Goal: Task Accomplishment & Management: Complete application form

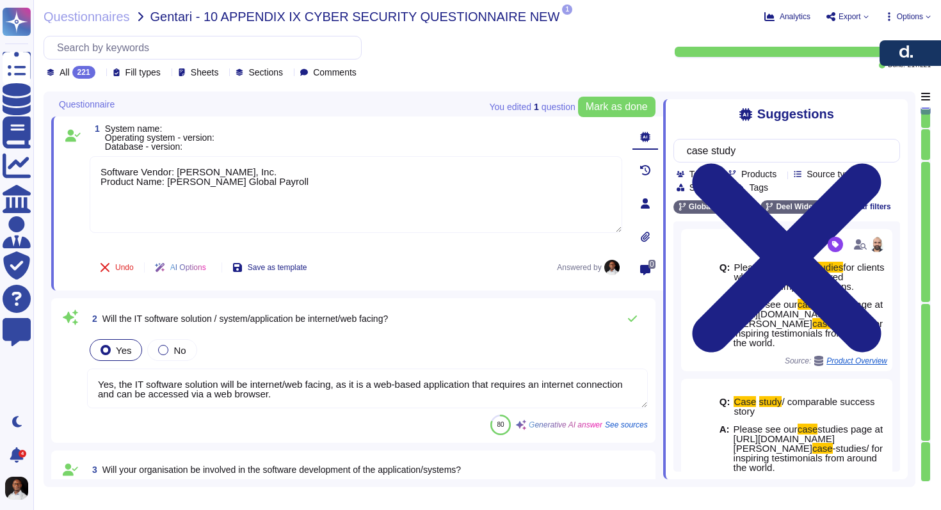
type textarea "Software Vendor: [PERSON_NAME], Inc. Product Name: [PERSON_NAME] Global Payroll"
type textarea "Yes, the IT software solution will be internet/web facing, as it is a web-based…"
type textarea "Yes. All development is managed in-house by our dedicated engineering teams. Th…"
type textarea "Yes, [PERSON_NAME] utilizes remote access to the system/application for support…"
type textarea "Yes[PERSON_NAME]el supports mobile access via both app (iOS and Android) and br…"
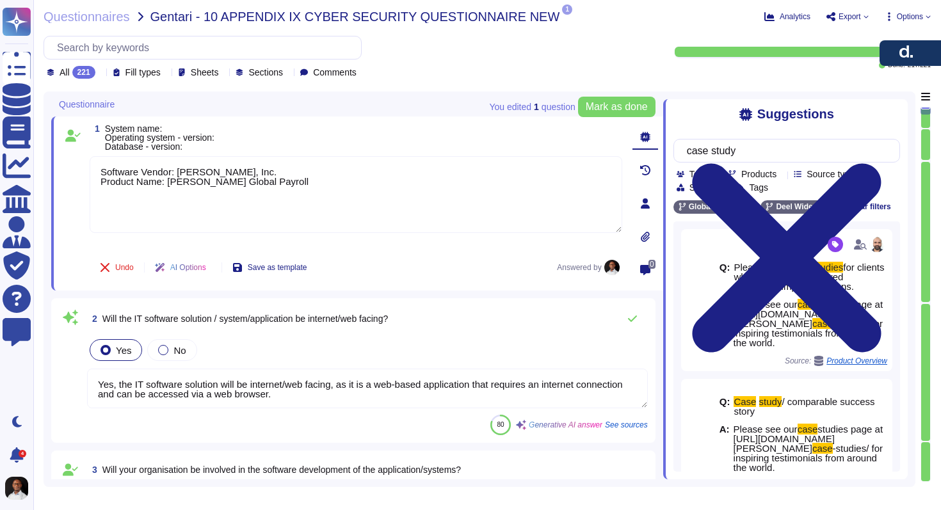
scroll to position [984, 0]
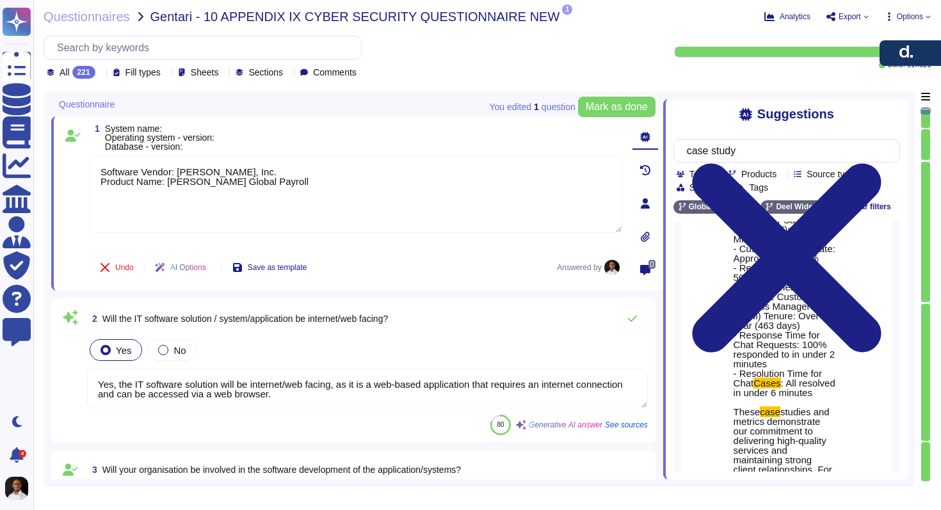
click at [699, 259] on div at bounding box center [697, 196] width 33 height 699
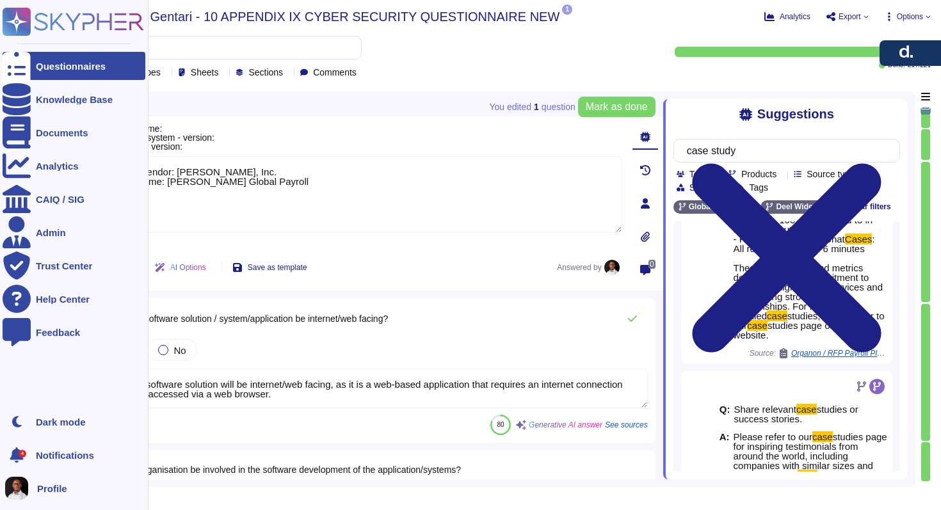
click at [72, 65] on div "Questionnaires" at bounding box center [71, 66] width 70 height 10
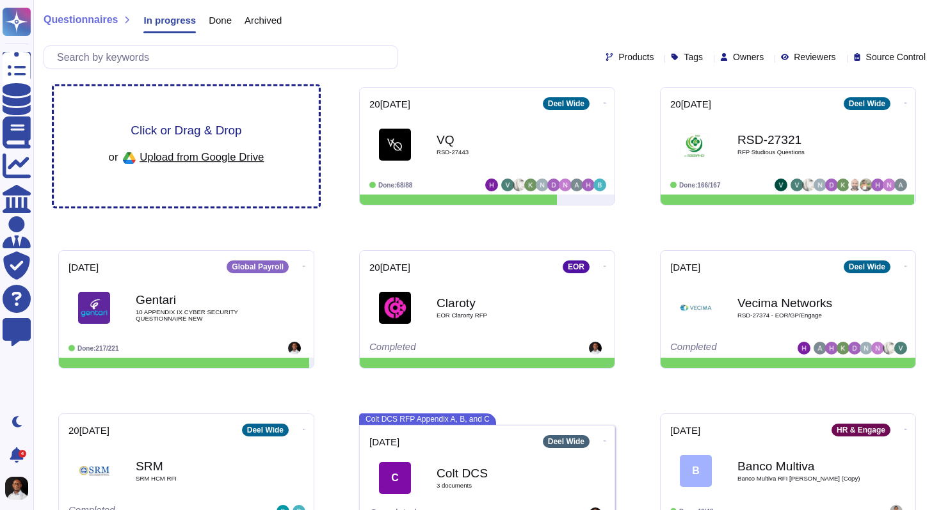
click at [208, 153] on span "Upload from Google Drive" at bounding box center [202, 157] width 124 height 12
click at [200, 131] on span "Click or Drag & Drop" at bounding box center [186, 130] width 111 height 12
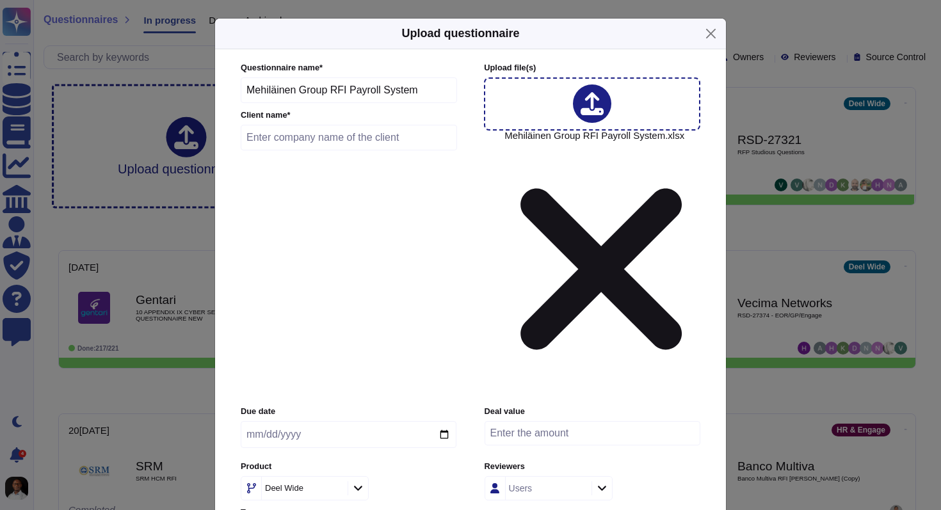
drag, startPoint x: 296, startPoint y: 137, endPoint x: 234, endPoint y: 133, distance: 61.6
click at [234, 133] on div "Questionnaire name * Mehiläinen Group RFI Payroll System Client name * Upload …" at bounding box center [470, 324] width 485 height 551
click at [315, 421] on input "date" at bounding box center [349, 434] width 216 height 27
type input "20[DATE]"
click at [339, 150] on input "text" at bounding box center [349, 138] width 216 height 26
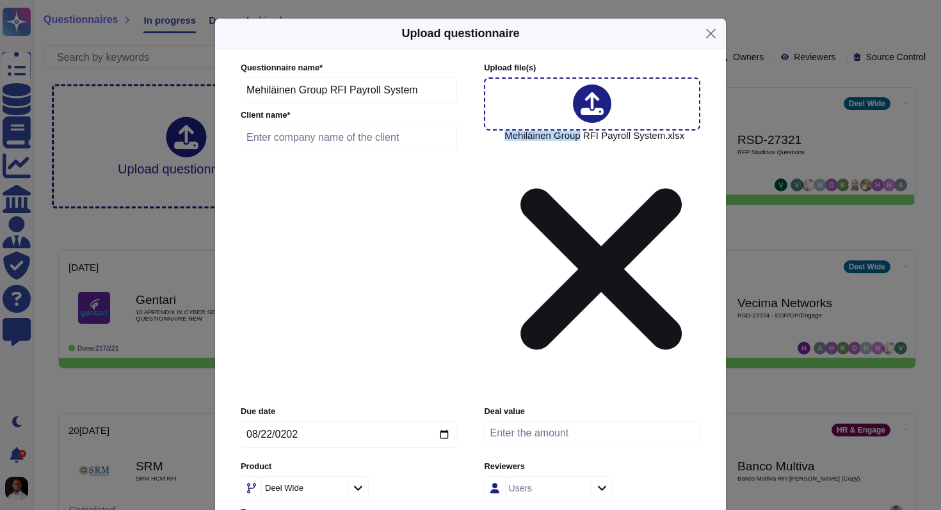
drag, startPoint x: 498, startPoint y: 179, endPoint x: 583, endPoint y: 180, distance: 84.5
click at [583, 180] on div "Mehiläinen Group RFI Payroll System.xlsx" at bounding box center [592, 237] width 216 height 321
copy span "Mehiläinen Group"
click at [374, 150] on input "text" at bounding box center [349, 138] width 216 height 26
paste input "Mehiläinen Group"
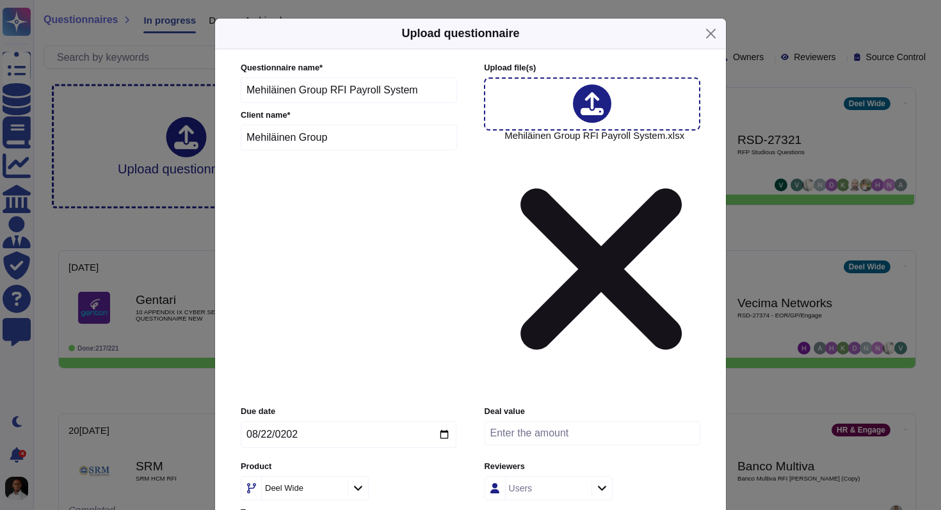
type input "Mehiläinen Group"
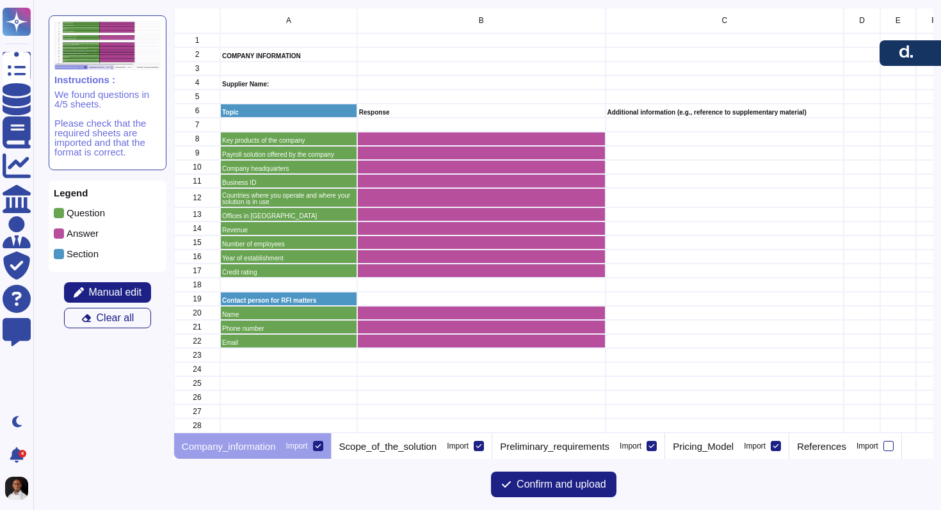
scroll to position [426, 760]
click at [687, 152] on div "grid" at bounding box center [724, 153] width 239 height 14
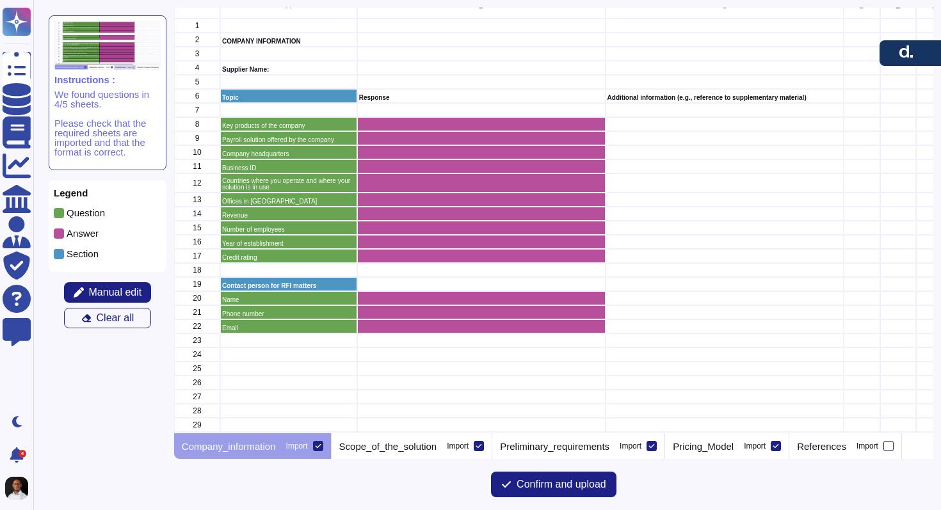
scroll to position [0, 0]
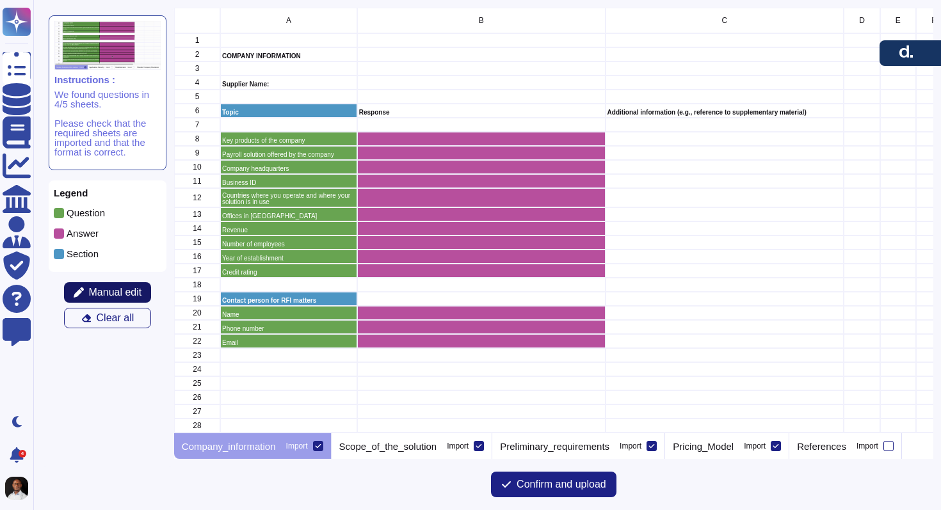
click at [124, 298] on span "Manual edit" at bounding box center [115, 293] width 53 height 10
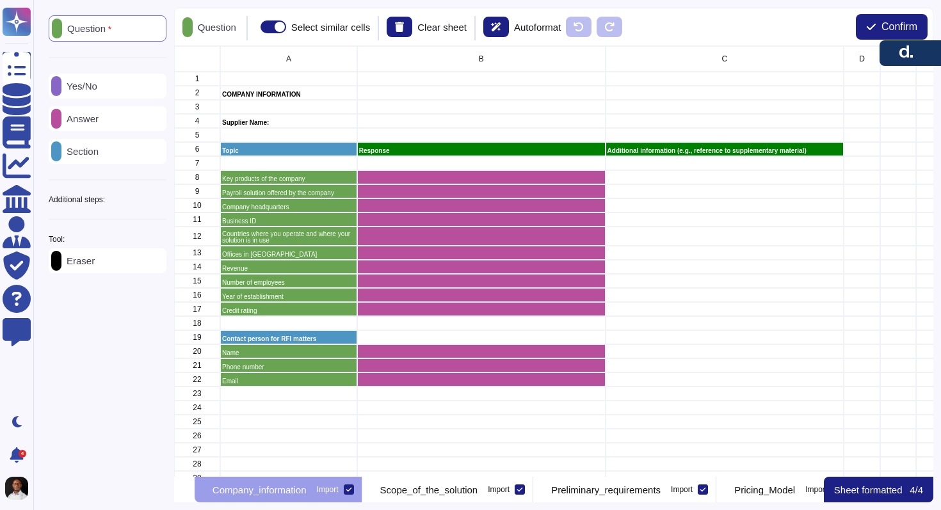
scroll to position [431, 760]
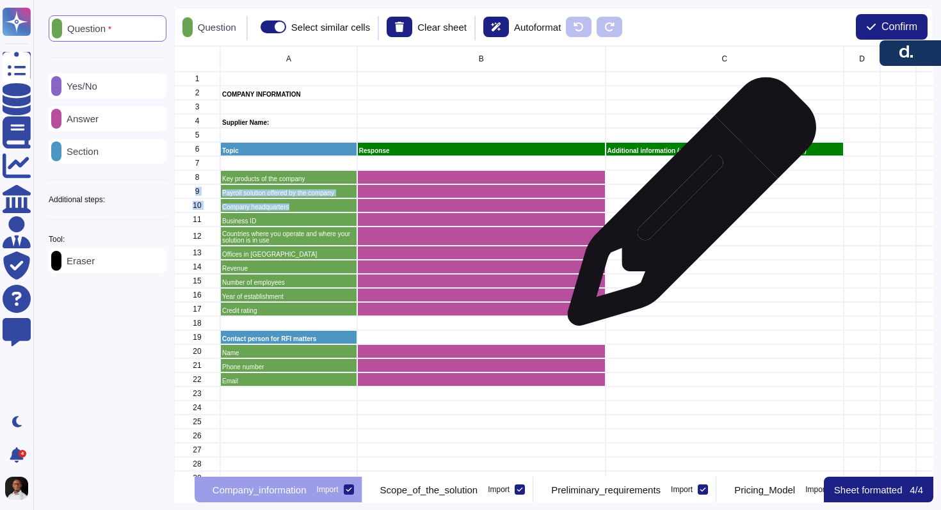
drag, startPoint x: 678, startPoint y: 175, endPoint x: 687, endPoint y: 207, distance: 33.3
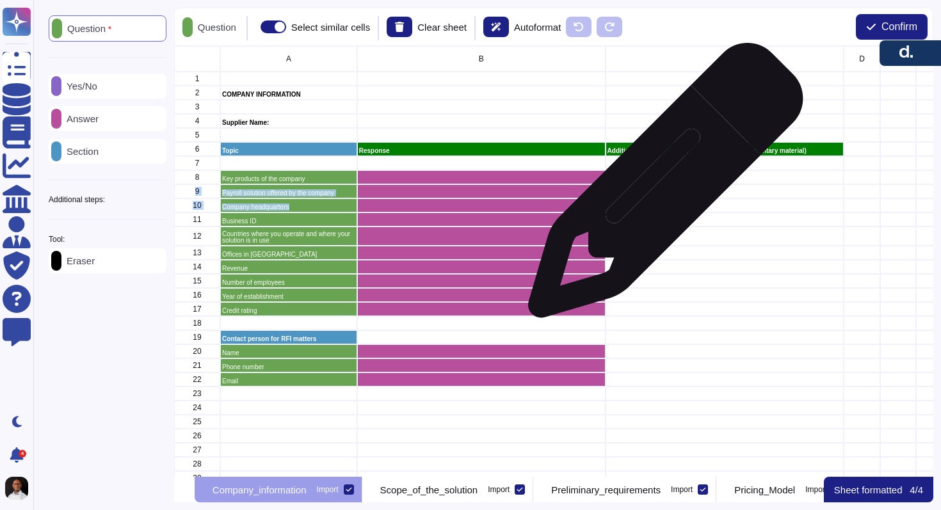
click at [661, 187] on div "grid" at bounding box center [724, 191] width 239 height 14
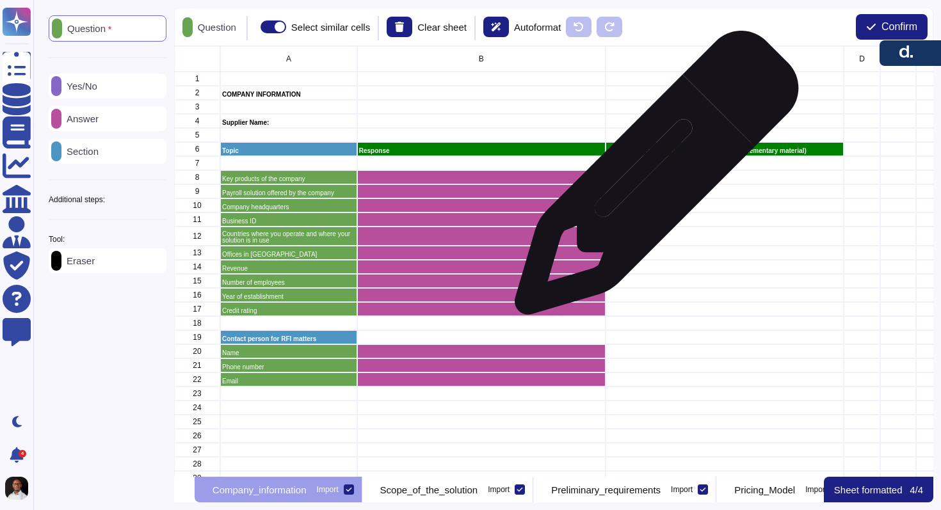
click at [652, 179] on div "grid" at bounding box center [724, 177] width 239 height 14
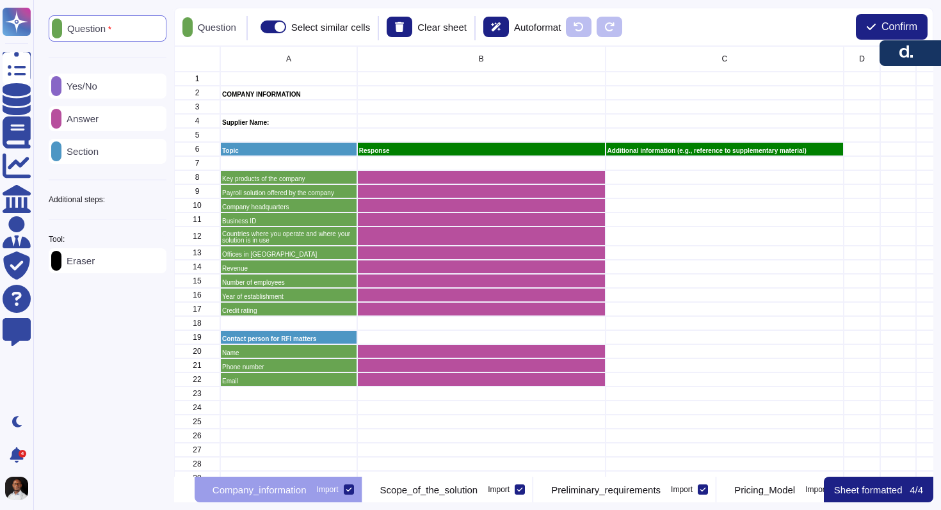
click at [99, 118] on p "Answer" at bounding box center [79, 119] width 37 height 10
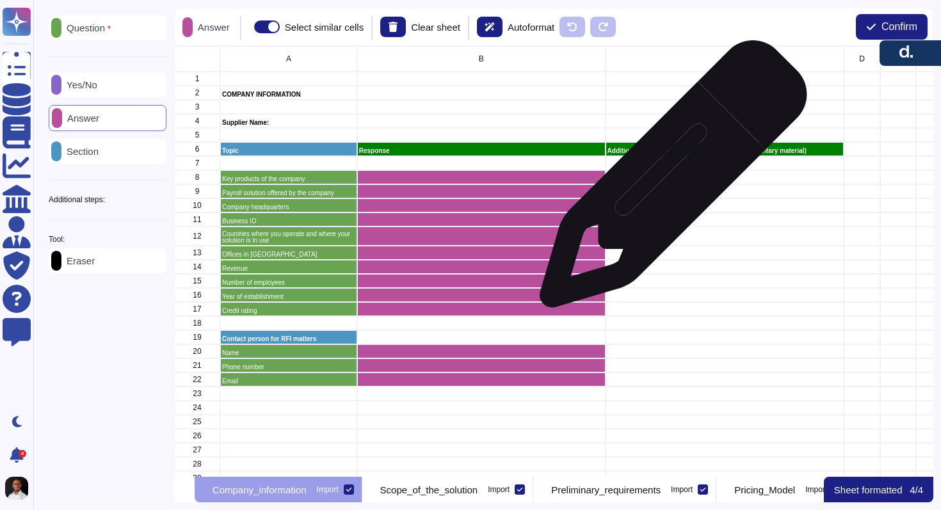
click at [669, 181] on div "grid" at bounding box center [724, 177] width 239 height 14
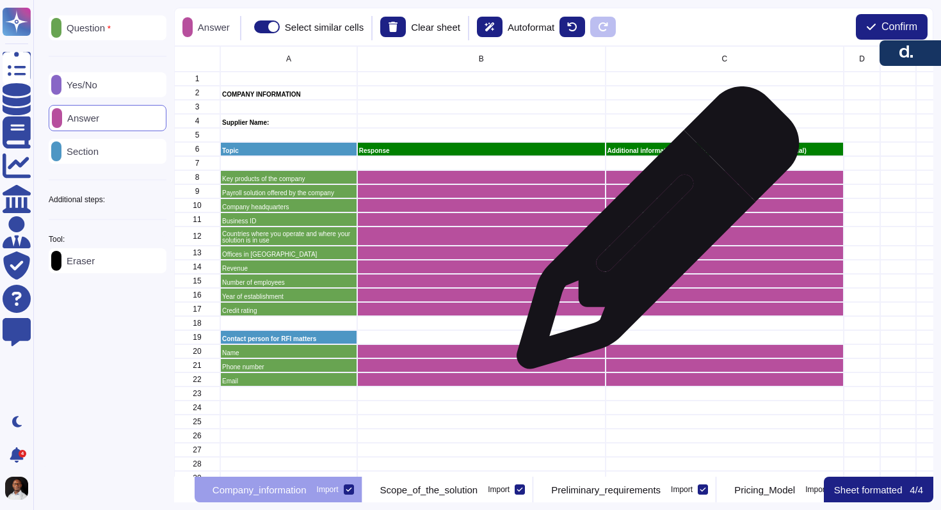
scroll to position [12, 0]
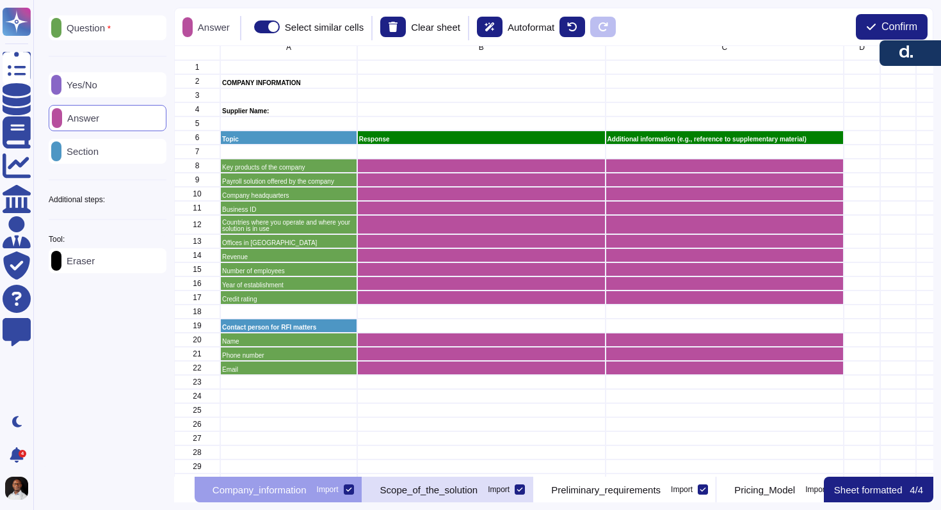
click at [470, 490] on p "Scope_of_the_solution" at bounding box center [429, 490] width 98 height 10
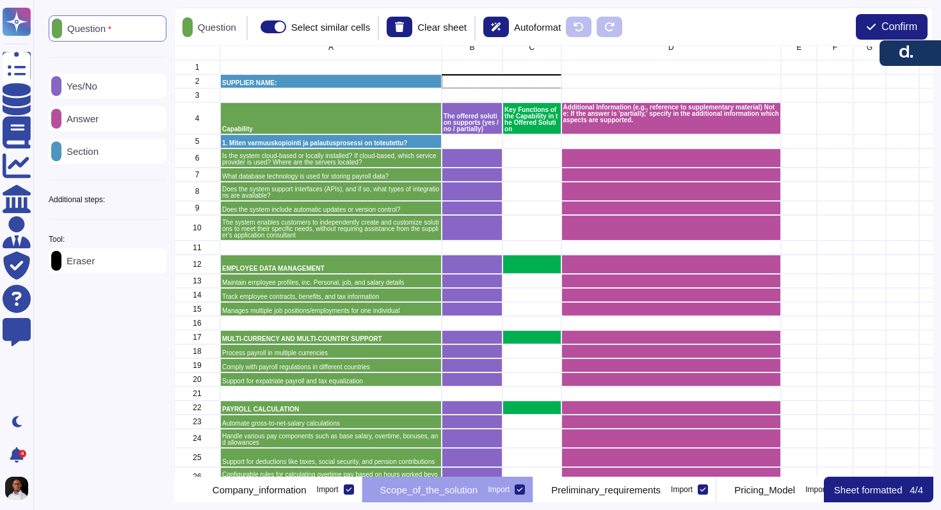
scroll to position [0, 0]
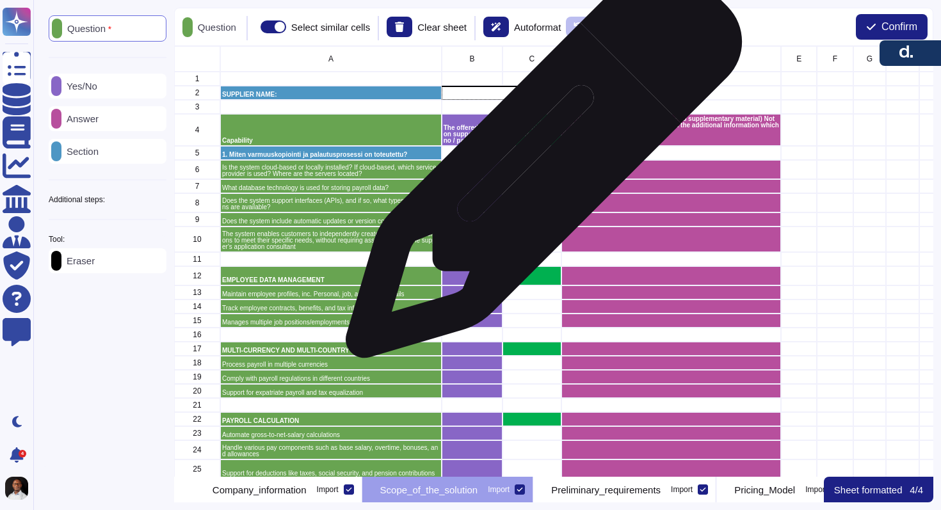
click at [539, 167] on div "grid" at bounding box center [532, 169] width 59 height 19
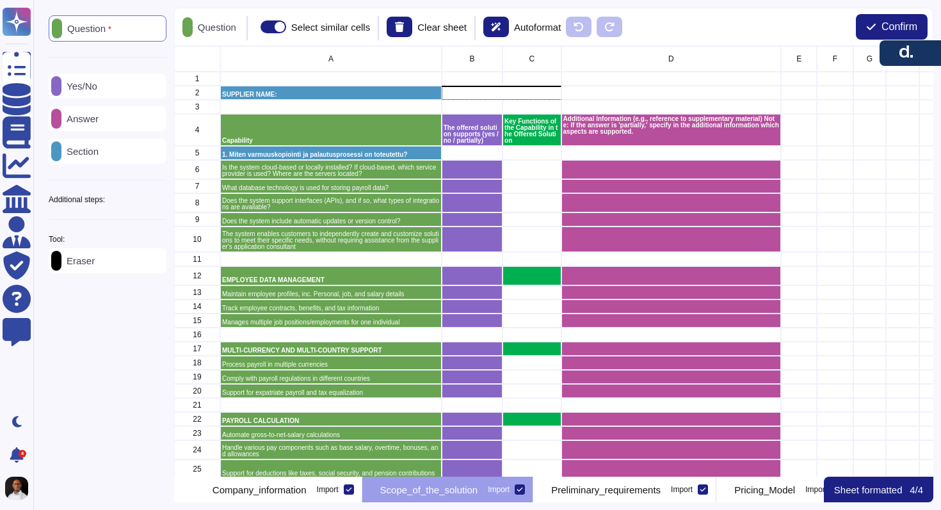
click at [93, 121] on p "Answer" at bounding box center [79, 119] width 37 height 10
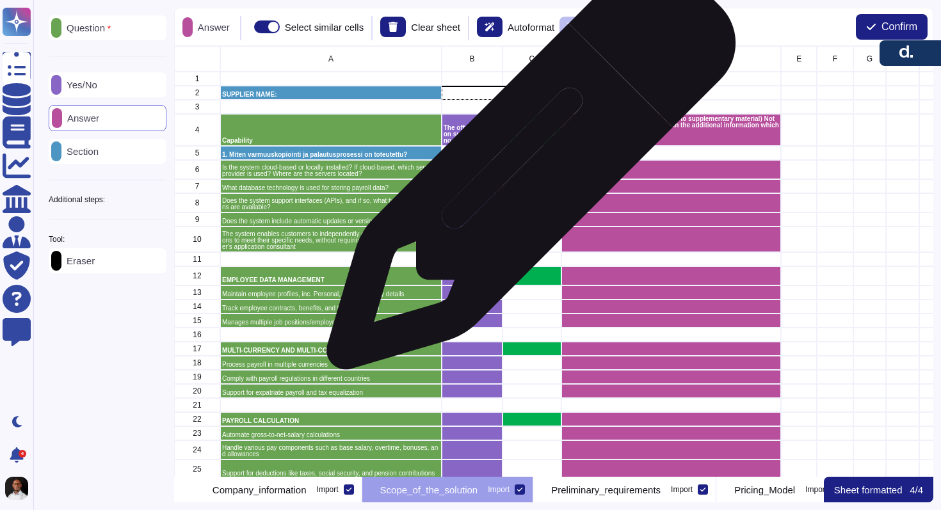
click at [526, 172] on div "grid" at bounding box center [532, 169] width 59 height 19
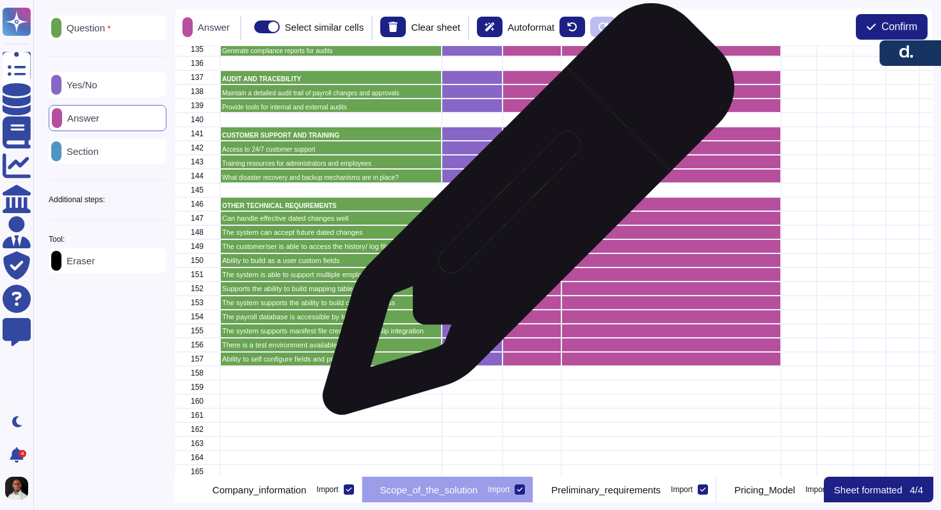
scroll to position [2213, 0]
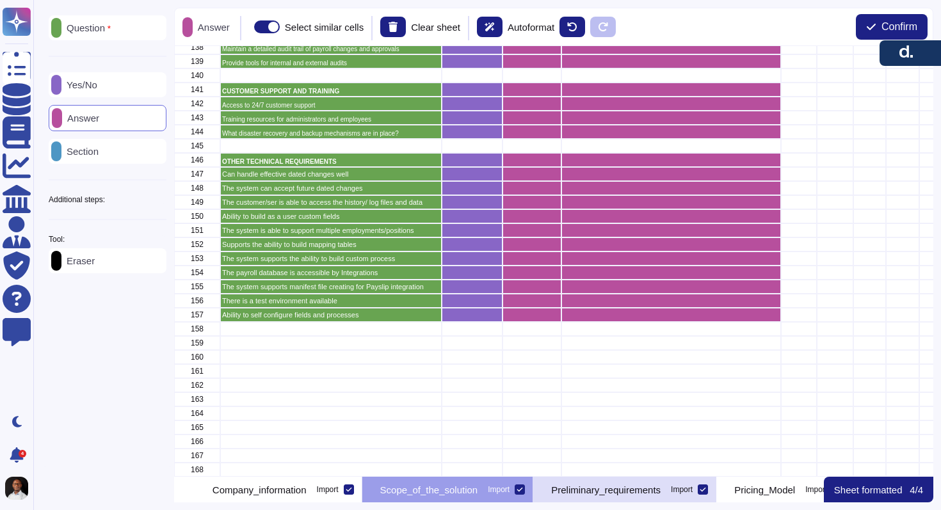
click at [660, 494] on p "Preliminary_requirements" at bounding box center [606, 490] width 110 height 10
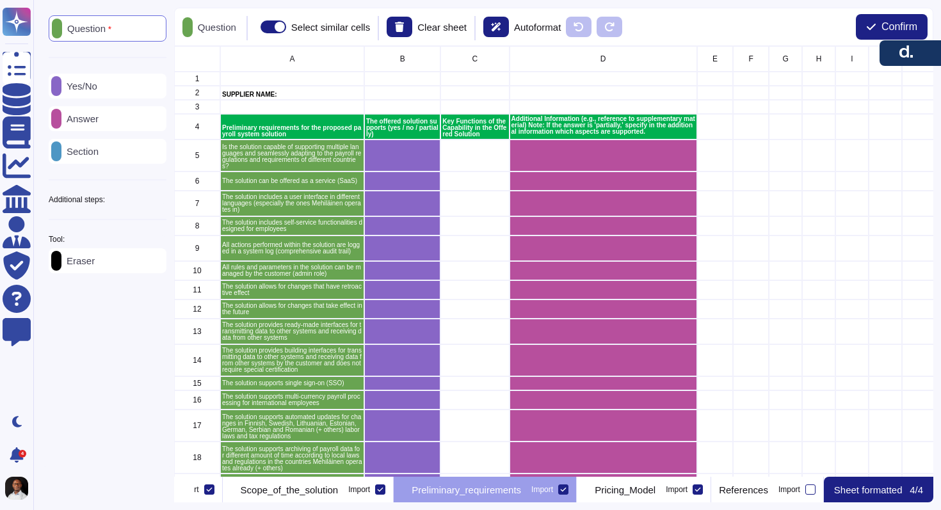
scroll to position [0, 152]
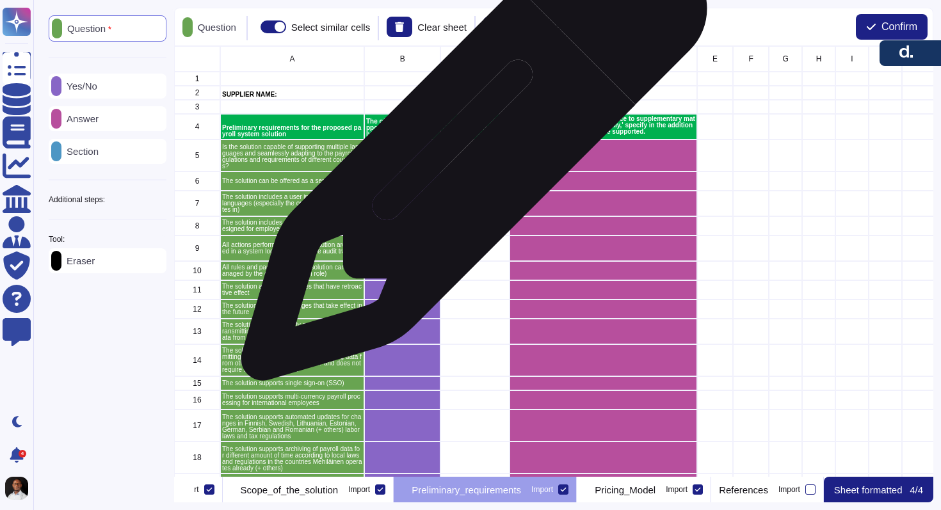
click at [469, 154] on div "grid" at bounding box center [475, 156] width 69 height 32
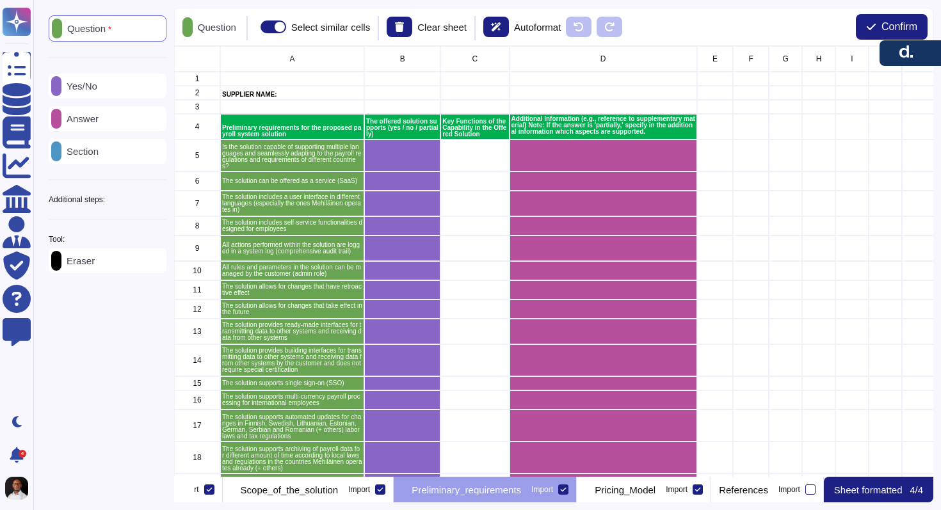
click at [95, 119] on p "Answer" at bounding box center [79, 119] width 37 height 10
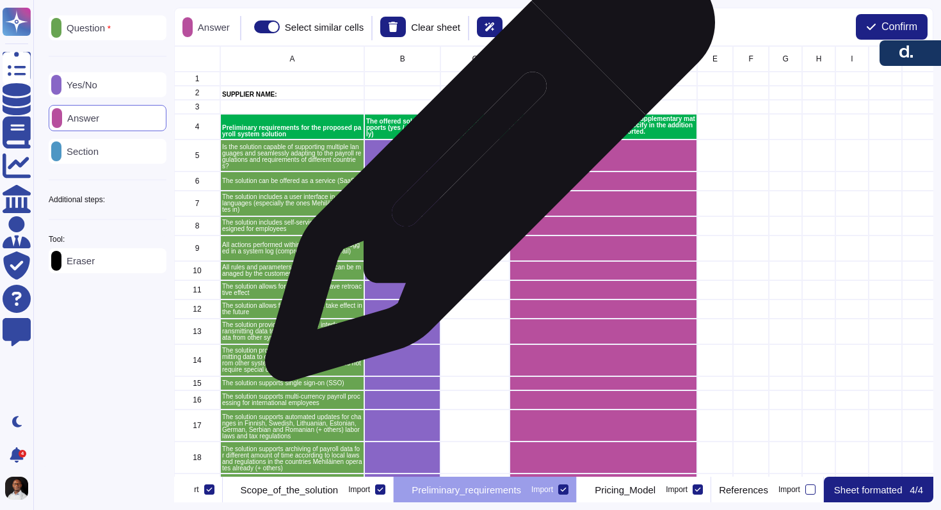
click at [480, 160] on div "grid" at bounding box center [475, 156] width 69 height 32
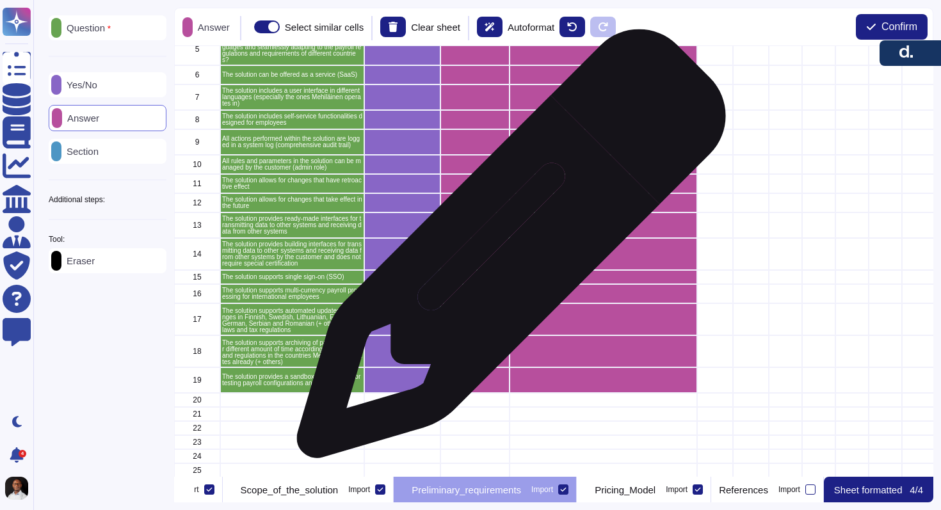
scroll to position [177, 0]
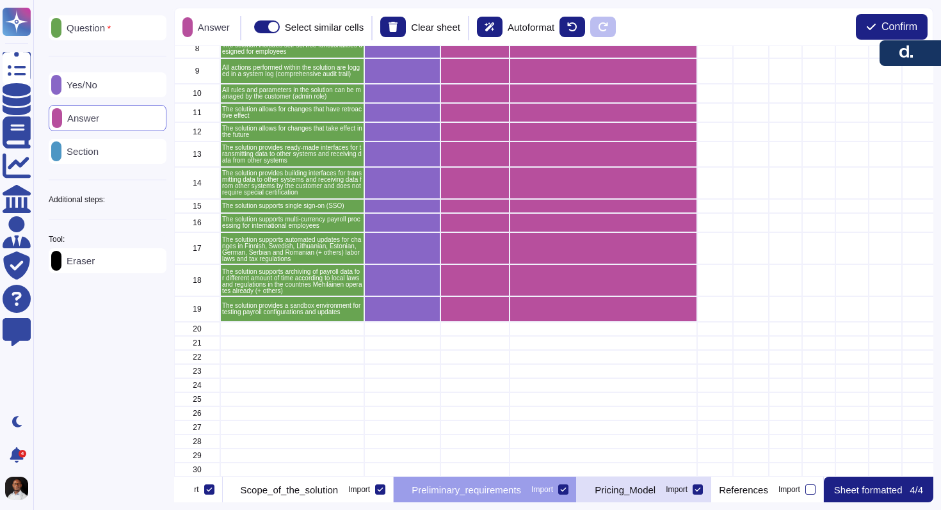
click at [689, 482] on div "Pricing_Model Import" at bounding box center [644, 490] width 134 height 26
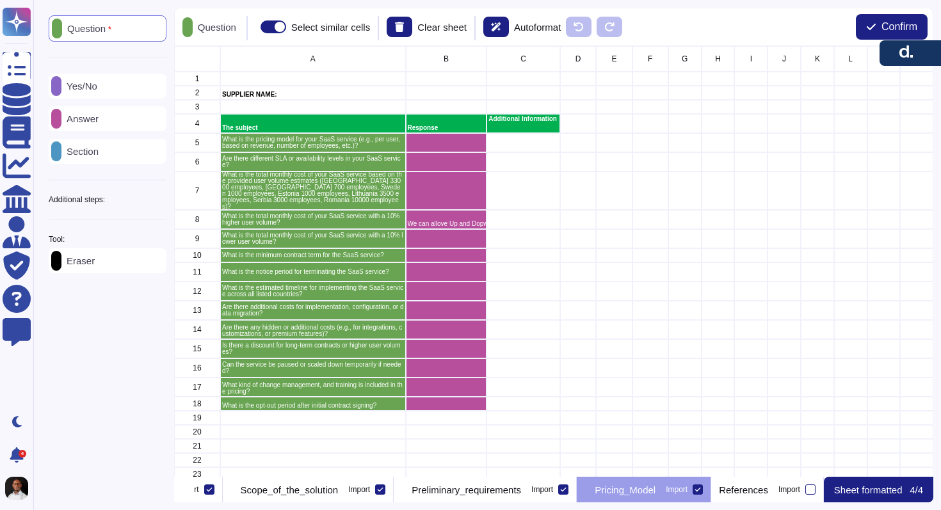
scroll to position [0, 202]
click at [99, 122] on p "Answer" at bounding box center [79, 119] width 37 height 10
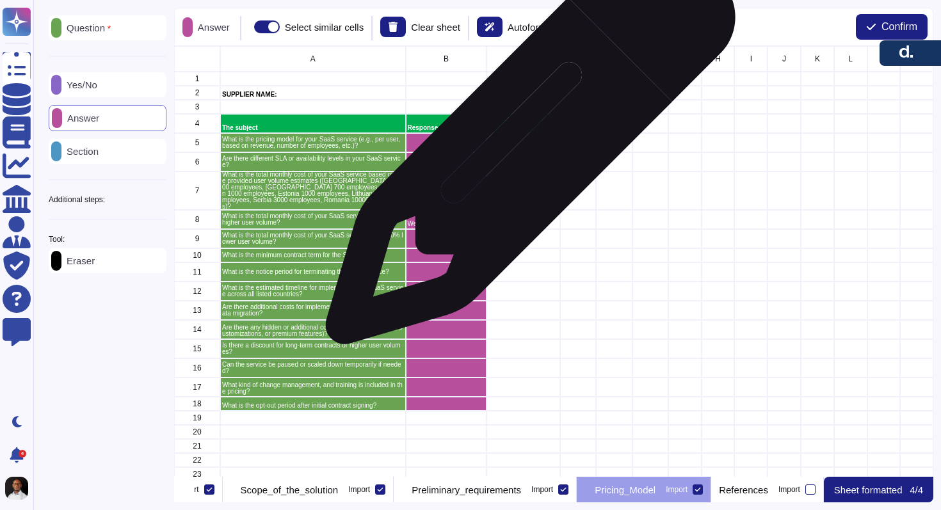
click at [526, 146] on div "grid" at bounding box center [524, 142] width 74 height 19
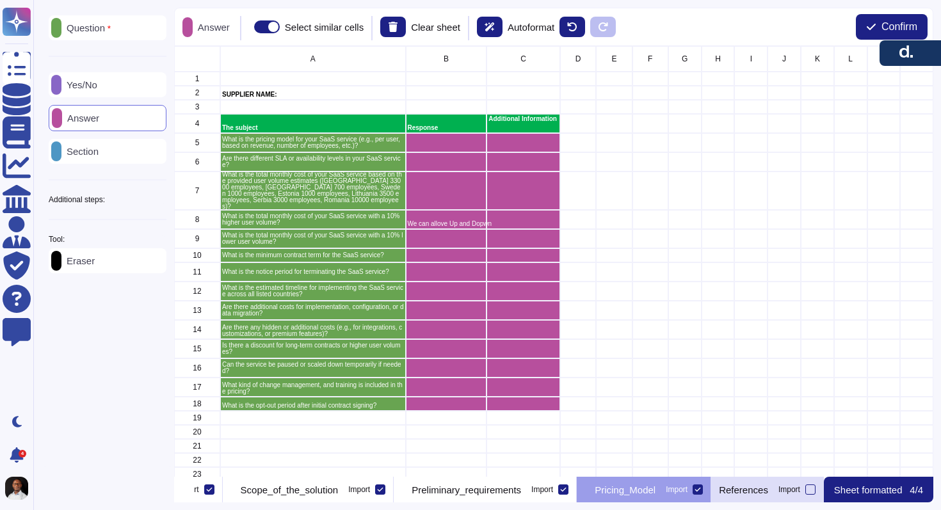
click at [746, 485] on p "References" at bounding box center [743, 490] width 49 height 10
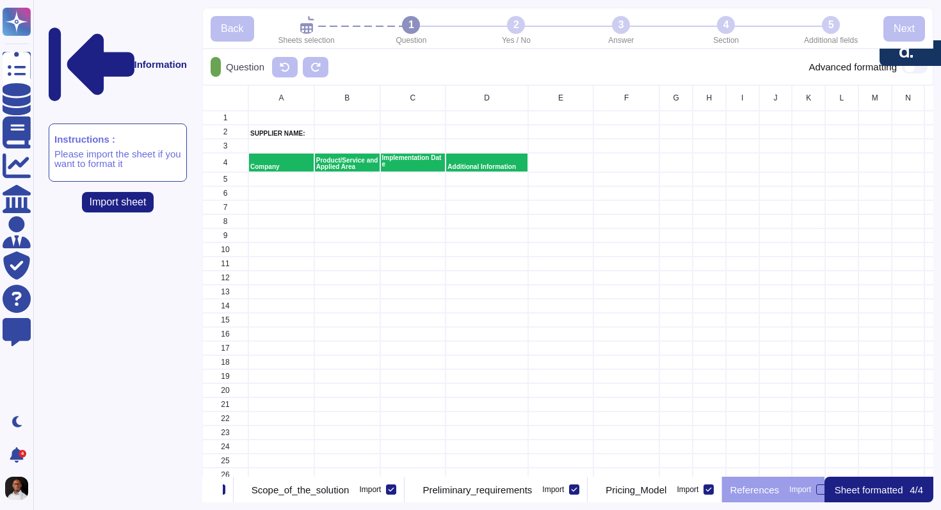
scroll to position [0, 198]
click at [207, 491] on icon at bounding box center [207, 491] width 0 height 0
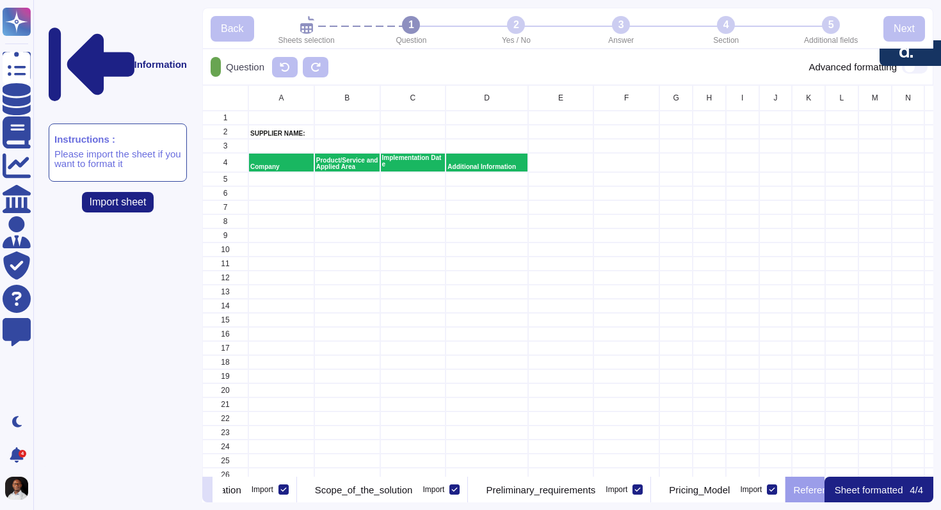
click at [207, 491] on icon at bounding box center [207, 491] width 0 height 0
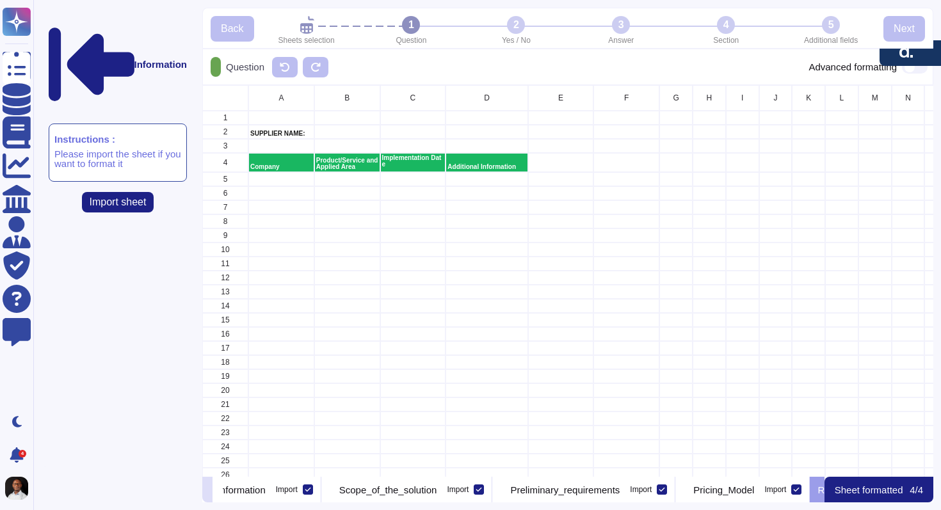
scroll to position [0, 30]
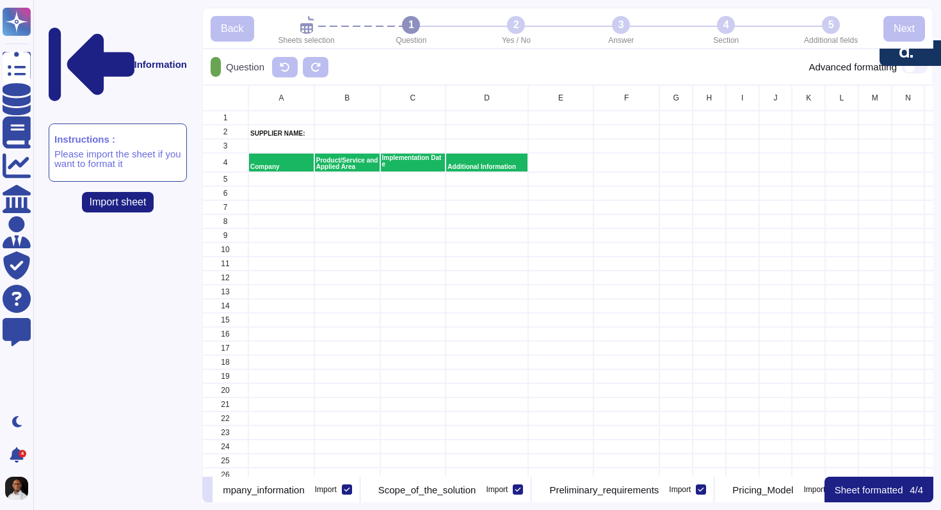
click at [207, 491] on icon at bounding box center [207, 491] width 0 height 0
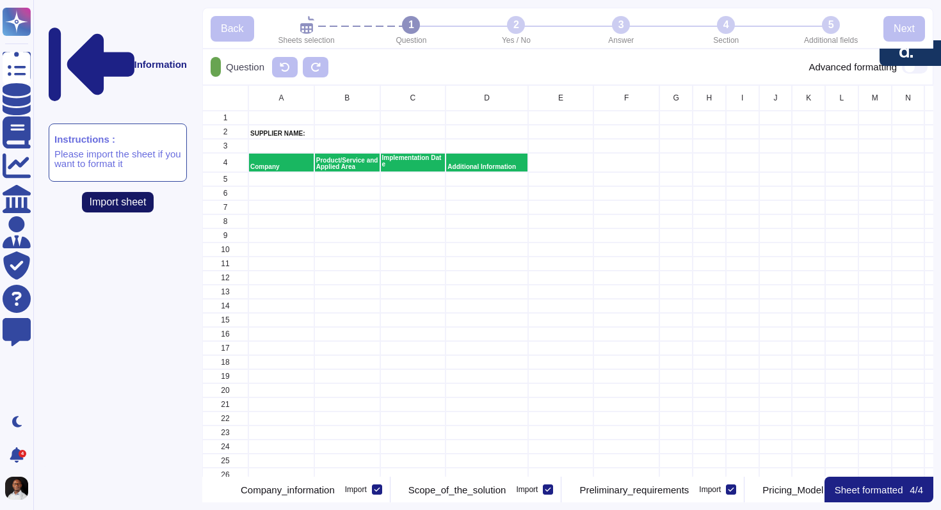
click at [121, 197] on span "Import sheet" at bounding box center [118, 202] width 57 height 10
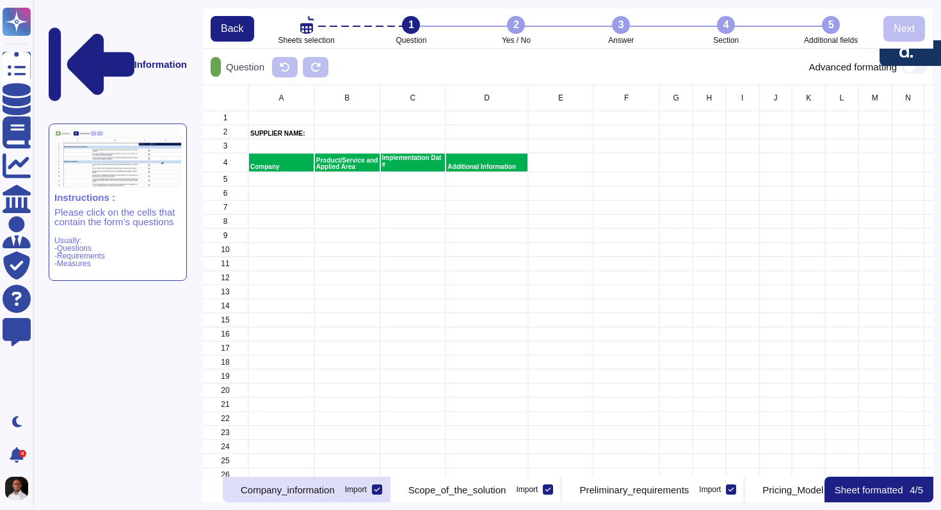
click at [323, 494] on p "Company_information" at bounding box center [288, 490] width 94 height 10
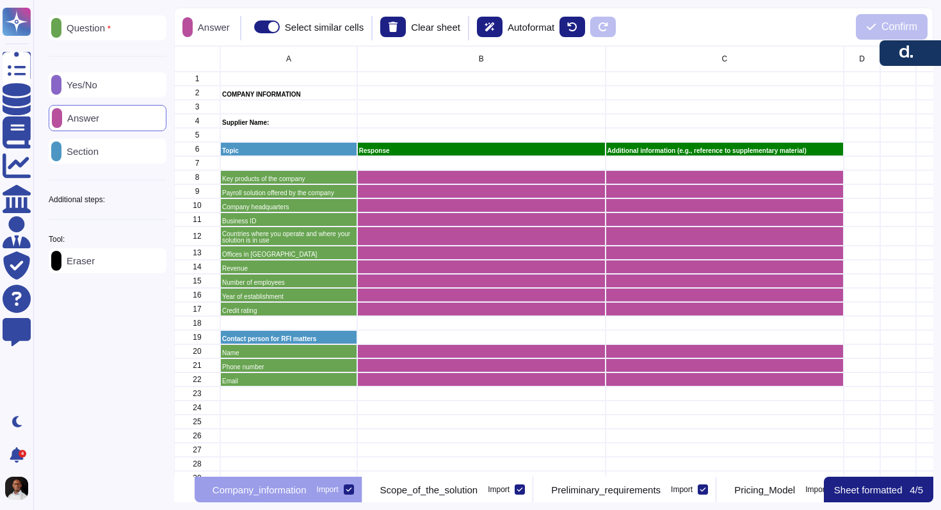
scroll to position [431, 760]
click at [450, 498] on div "Scope_of_the_solution Import" at bounding box center [448, 490] width 172 height 26
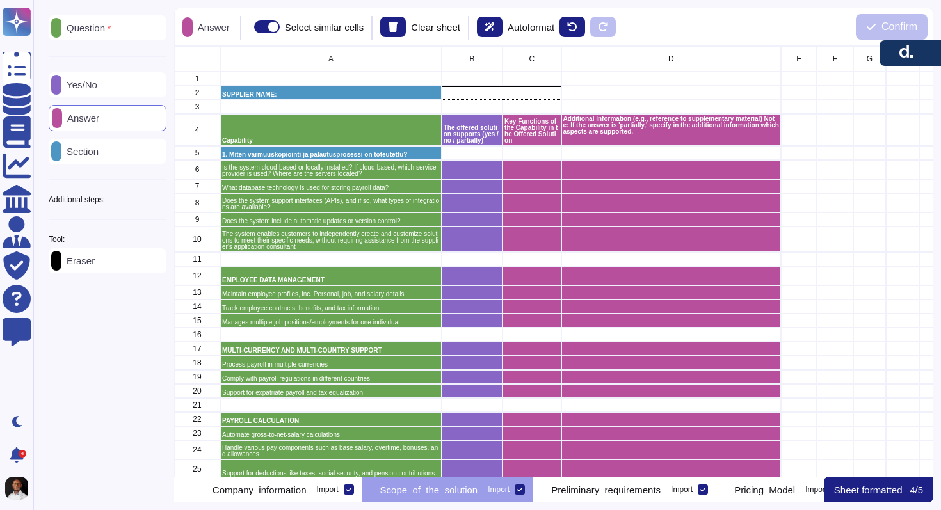
click at [94, 29] on p "Question" at bounding box center [85, 28] width 49 height 10
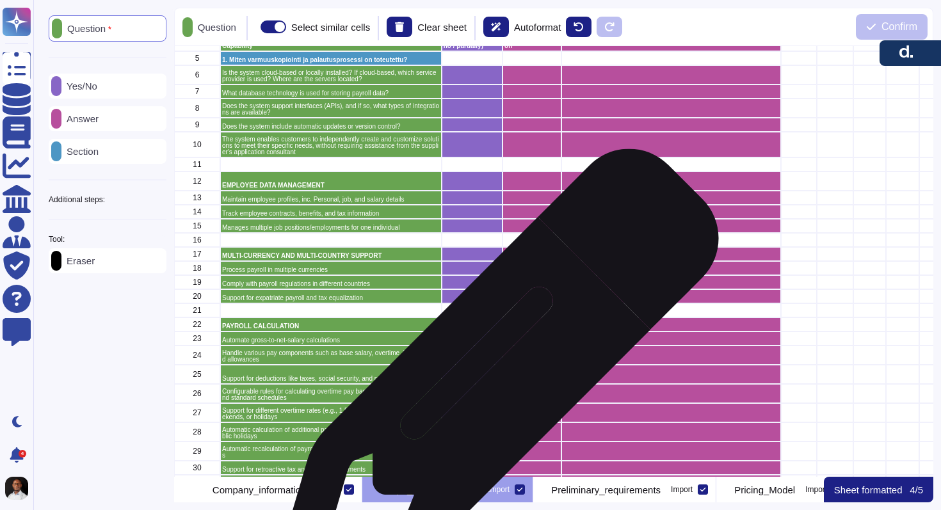
scroll to position [127, 0]
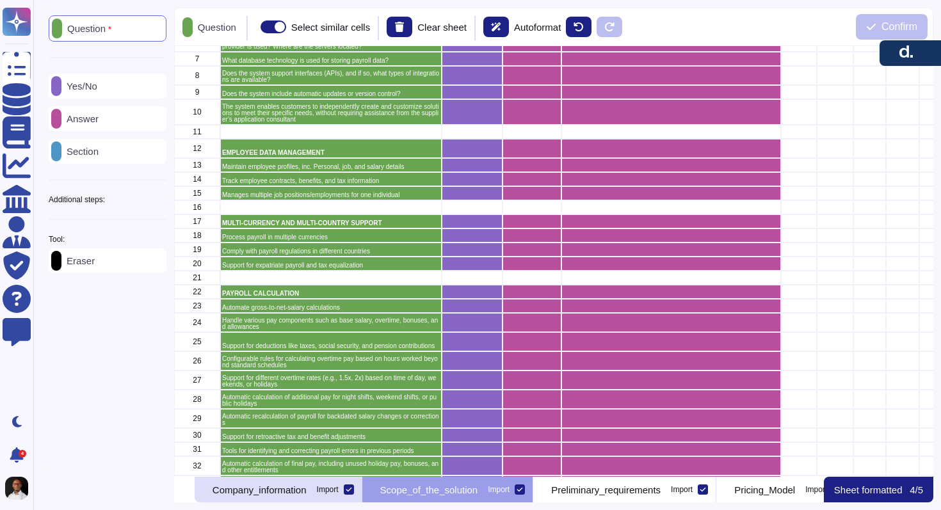
click at [298, 488] on p "Company_information" at bounding box center [260, 490] width 94 height 10
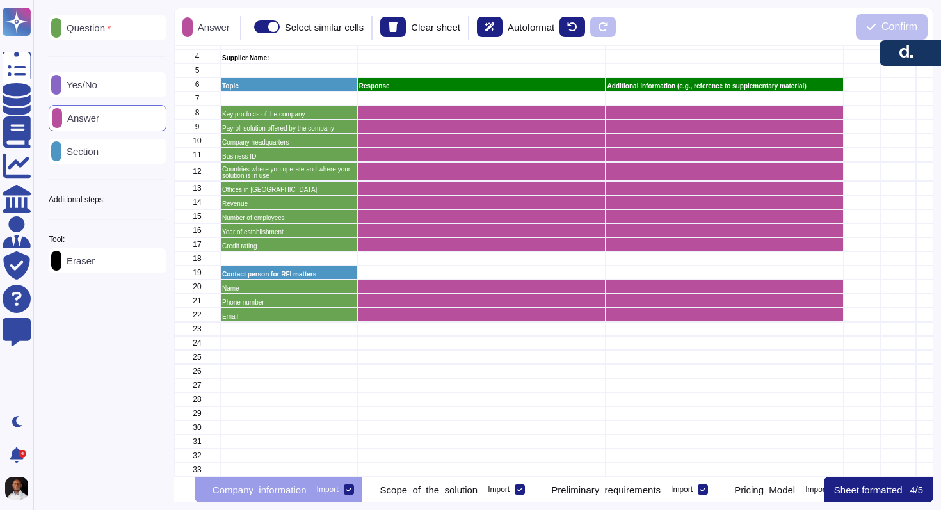
scroll to position [0, 0]
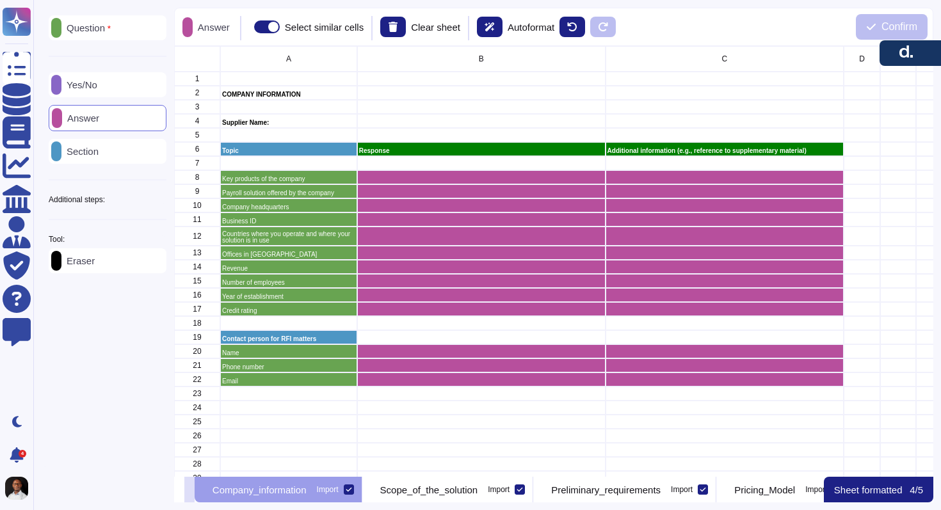
click at [195, 494] on button at bounding box center [189, 490] width 10 height 26
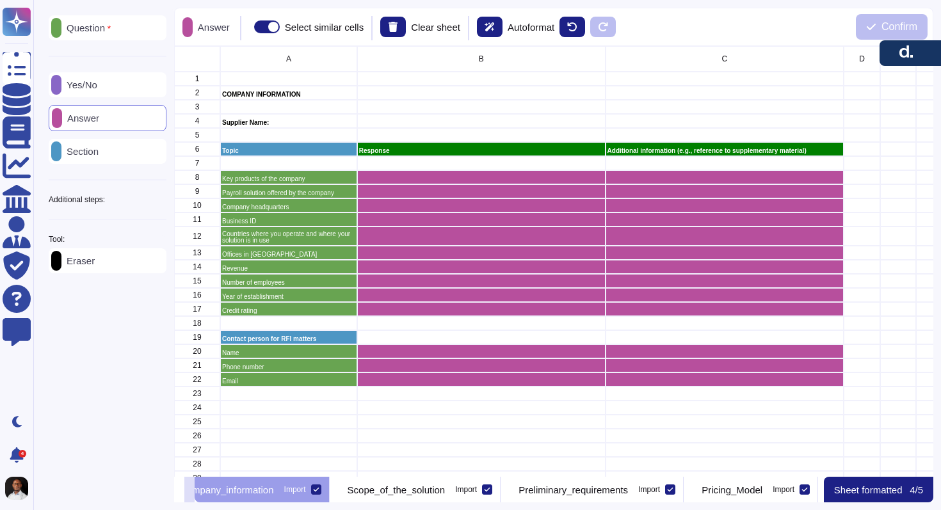
click at [195, 494] on button at bounding box center [189, 490] width 10 height 26
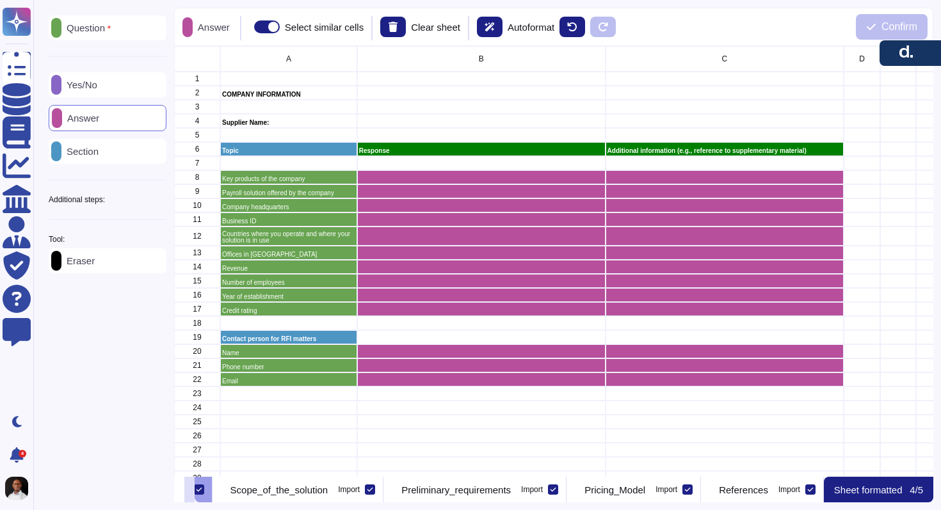
click at [195, 494] on button at bounding box center [189, 490] width 10 height 26
click at [179, 491] on icon at bounding box center [179, 491] width 0 height 0
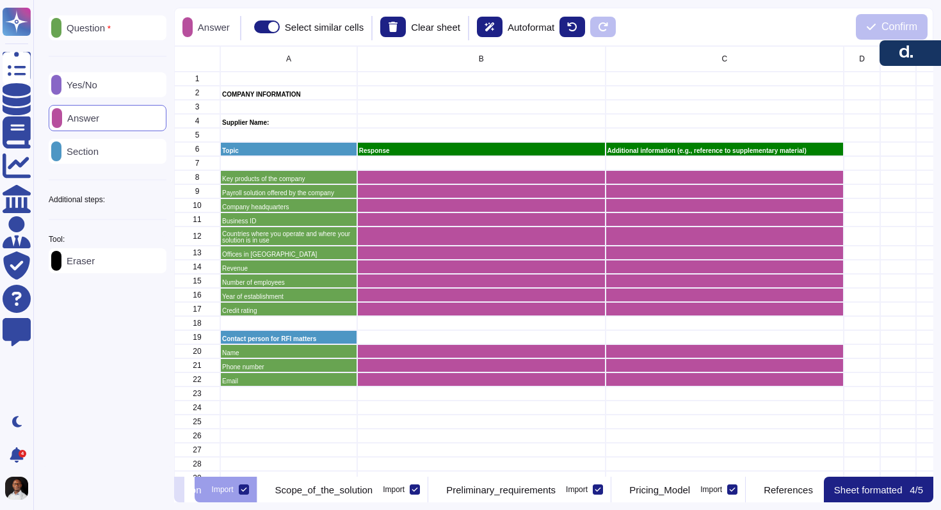
click at [179, 491] on icon at bounding box center [179, 491] width 0 height 0
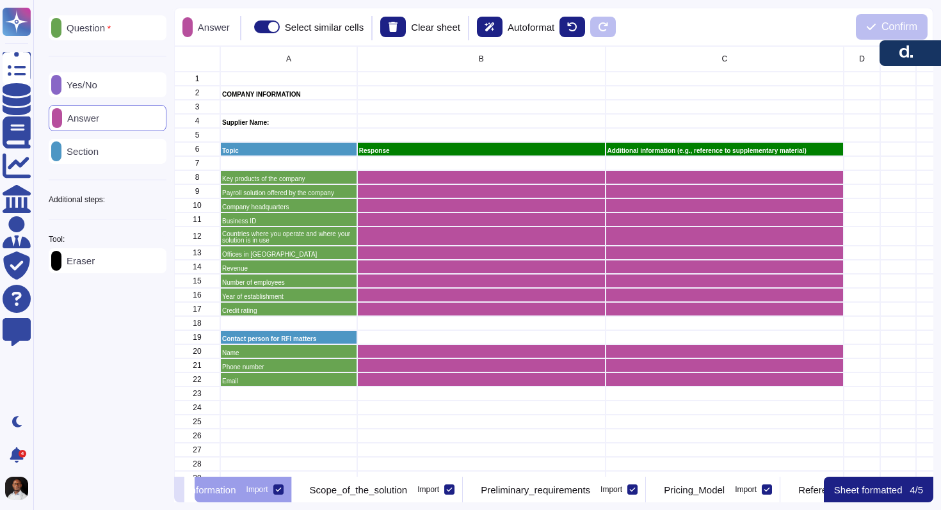
click at [179, 491] on icon at bounding box center [179, 491] width 0 height 0
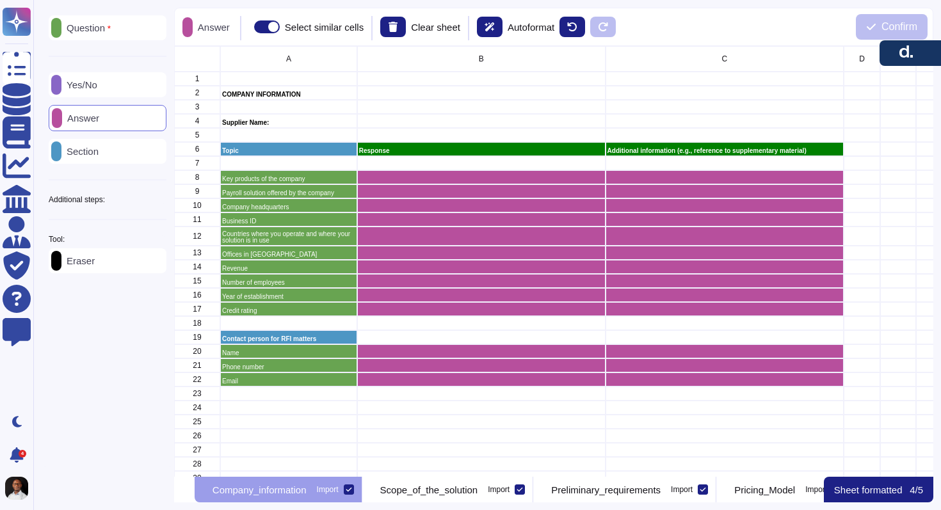
click at [153, 204] on div "Additional steps:" at bounding box center [108, 200] width 118 height 8
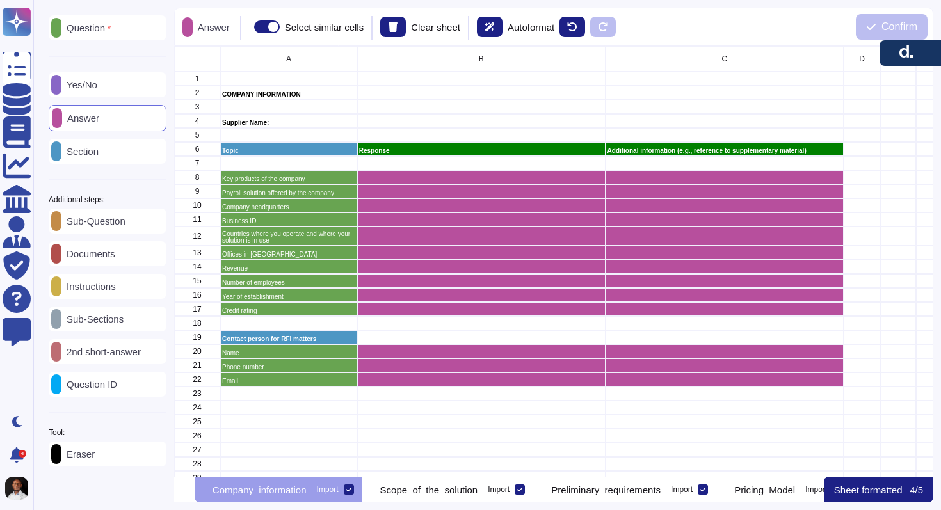
click at [167, 200] on icon at bounding box center [167, 200] width 0 height 0
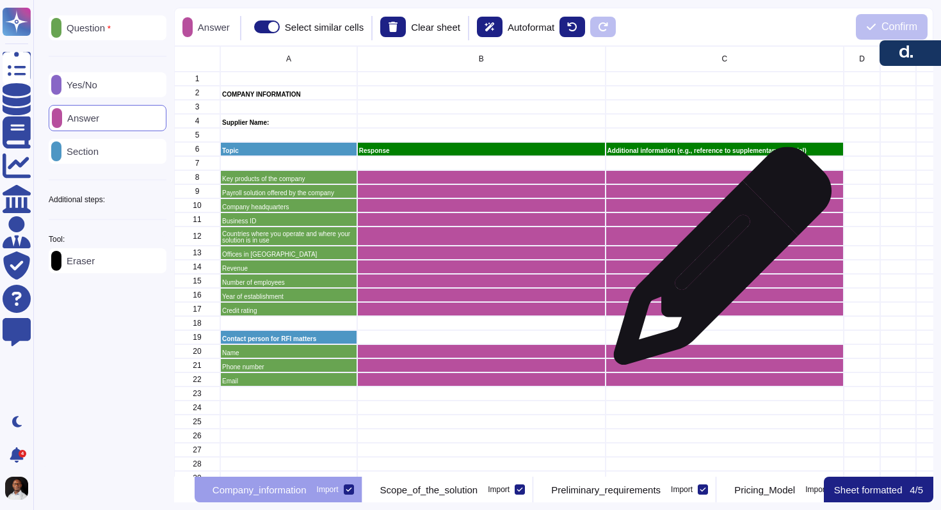
scroll to position [65, 0]
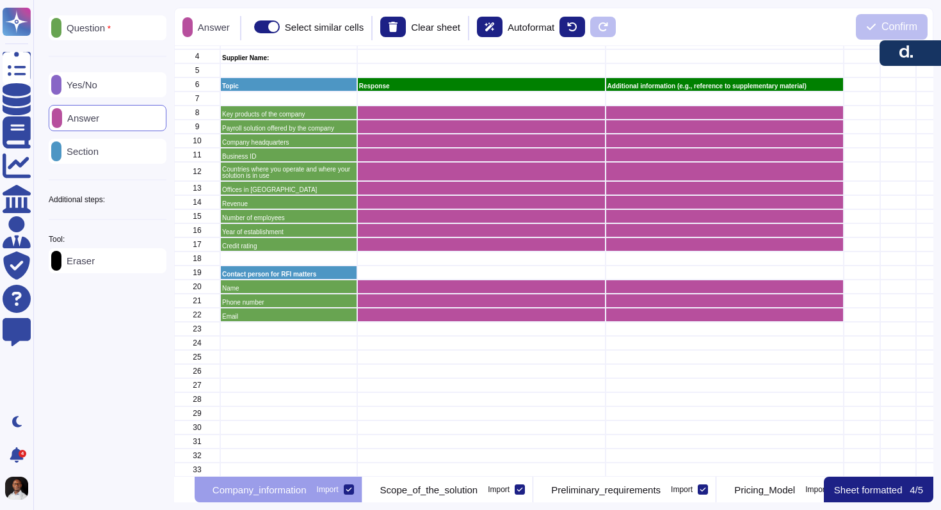
click at [216, 33] on div "Answer" at bounding box center [206, 27] width 53 height 25
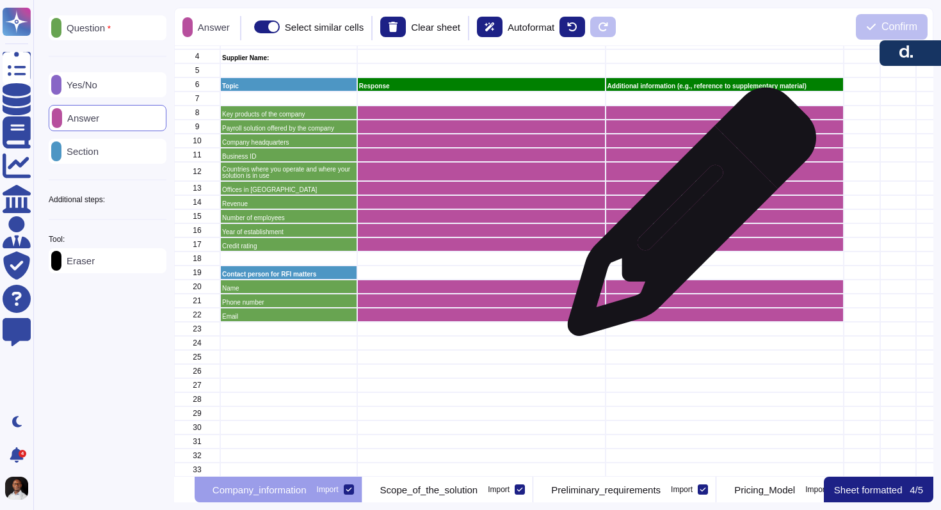
click at [687, 218] on div "grid" at bounding box center [724, 216] width 239 height 14
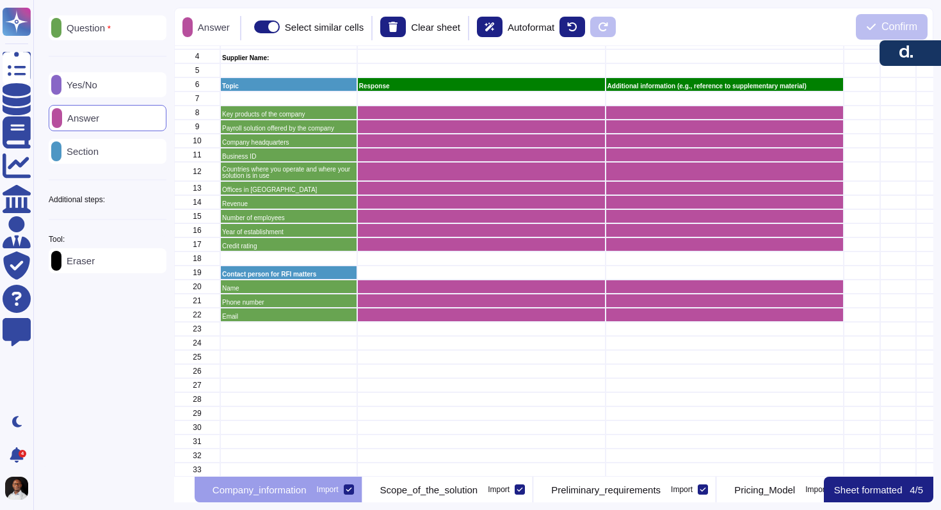
click at [339, 491] on div "Import" at bounding box center [328, 490] width 22 height 8
click at [0, 0] on input "Import" at bounding box center [0, 0] width 0 height 0
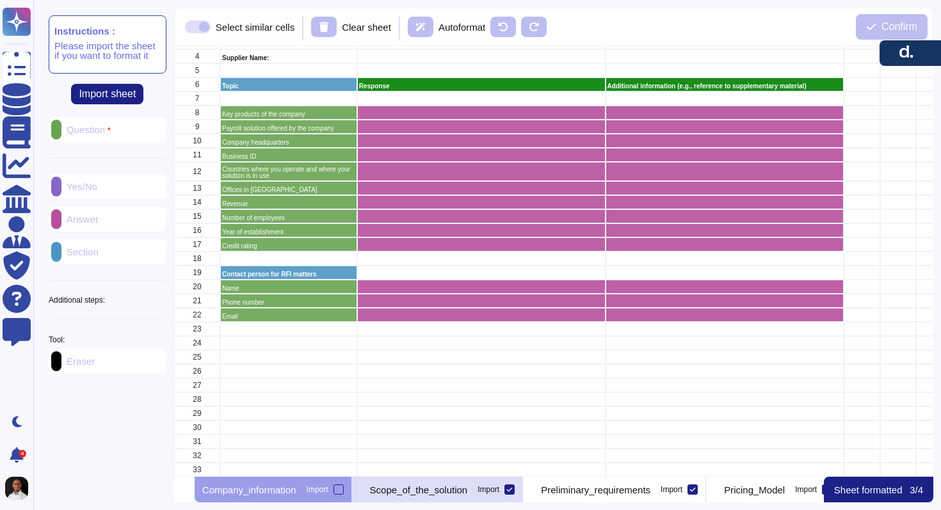
click at [429, 488] on p "Scope_of_the_solution" at bounding box center [419, 490] width 98 height 10
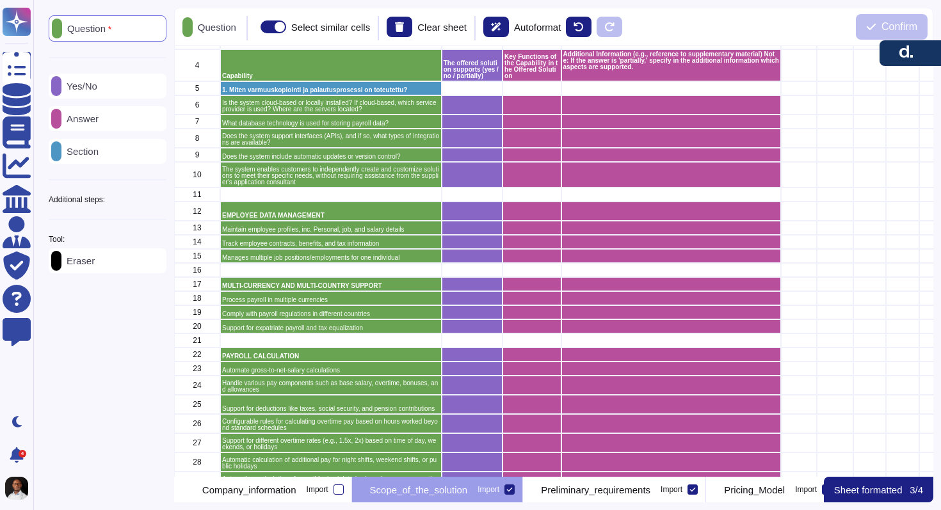
scroll to position [0, 0]
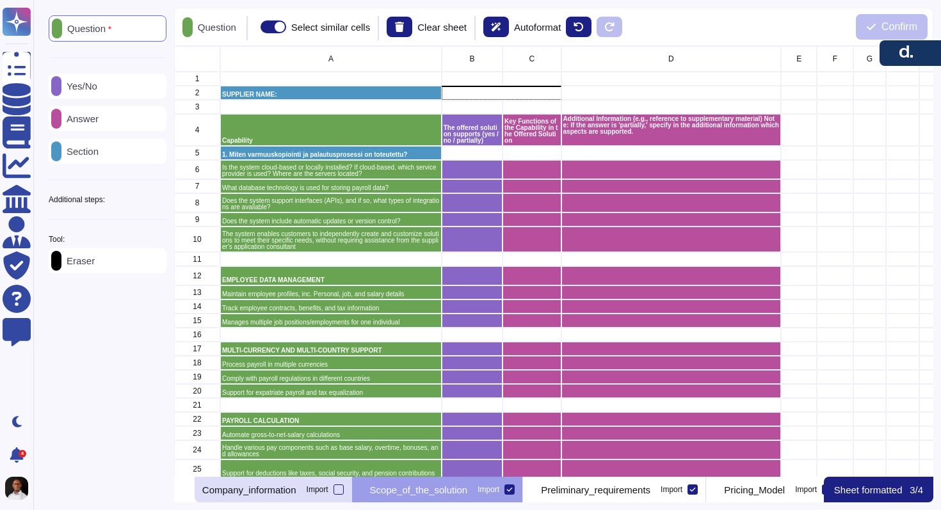
click at [275, 492] on p "Company_information" at bounding box center [249, 490] width 94 height 10
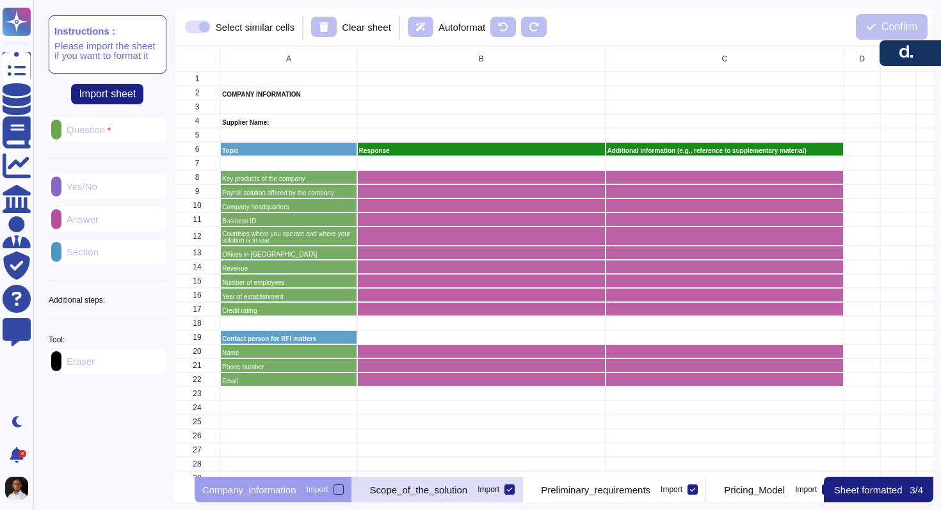
click at [439, 490] on p "Scope_of_the_solution" at bounding box center [419, 490] width 98 height 10
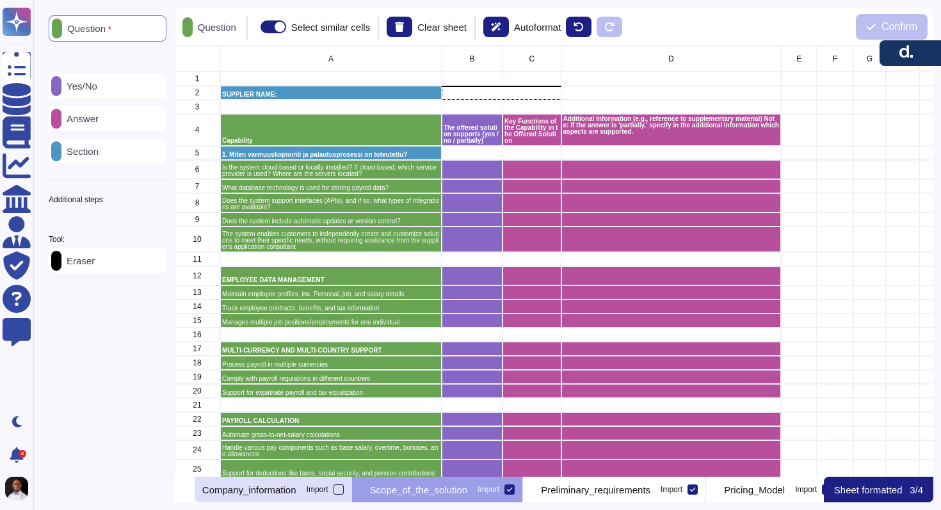
click at [344, 492] on div at bounding box center [339, 490] width 10 height 10
click at [0, 0] on input "Import" at bounding box center [0, 0] width 0 height 0
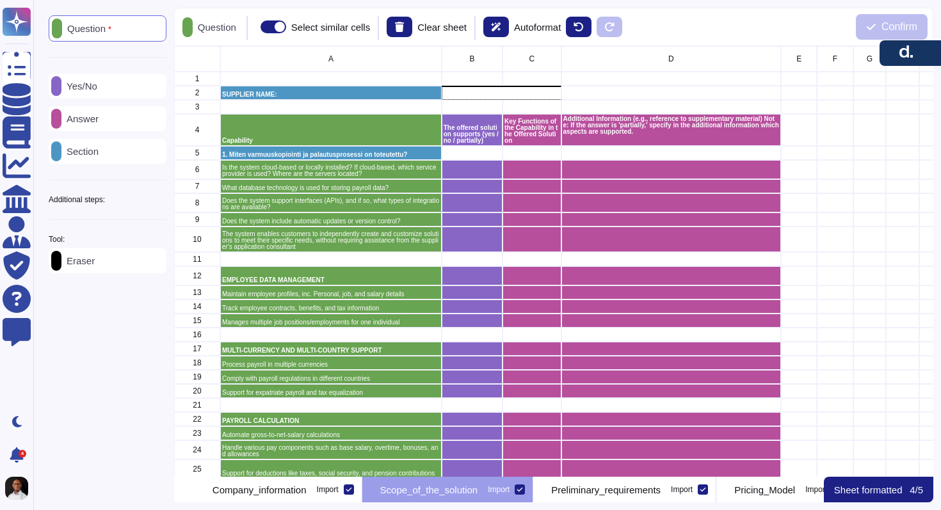
click at [523, 489] on icon at bounding box center [520, 490] width 6 height 6
click at [0, 0] on input "Import" at bounding box center [0, 0] width 0 height 0
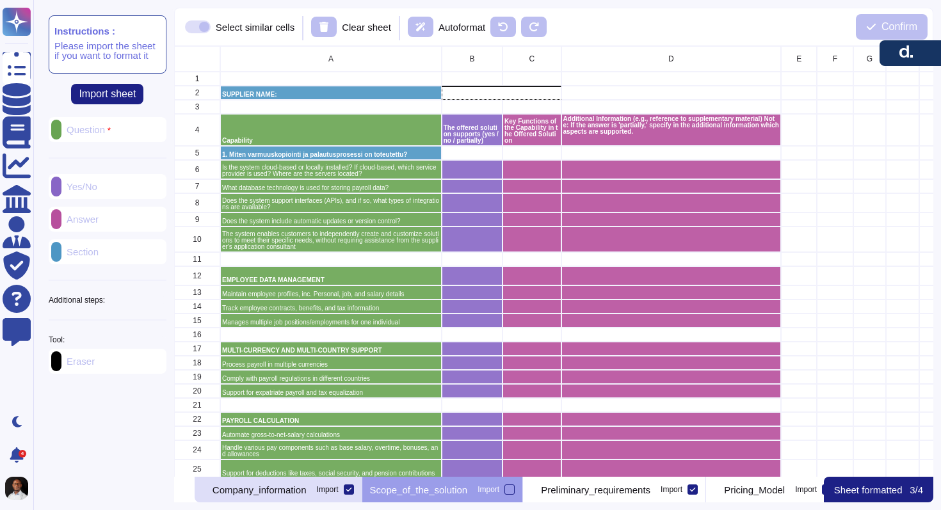
click at [352, 491] on icon at bounding box center [349, 490] width 6 height 6
click at [0, 0] on input "Import" at bounding box center [0, 0] width 0 height 0
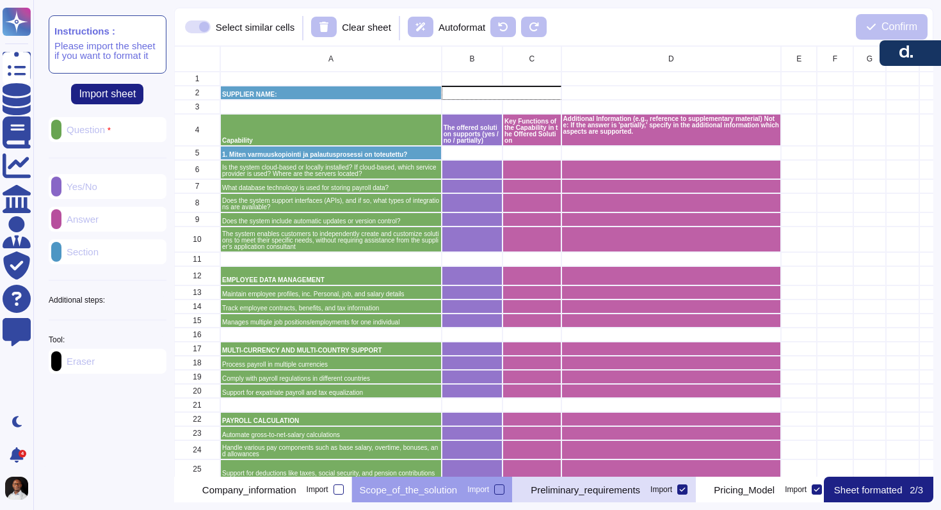
click at [686, 490] on icon at bounding box center [682, 490] width 6 height 6
click at [0, 0] on input "Import" at bounding box center [0, 0] width 0 height 0
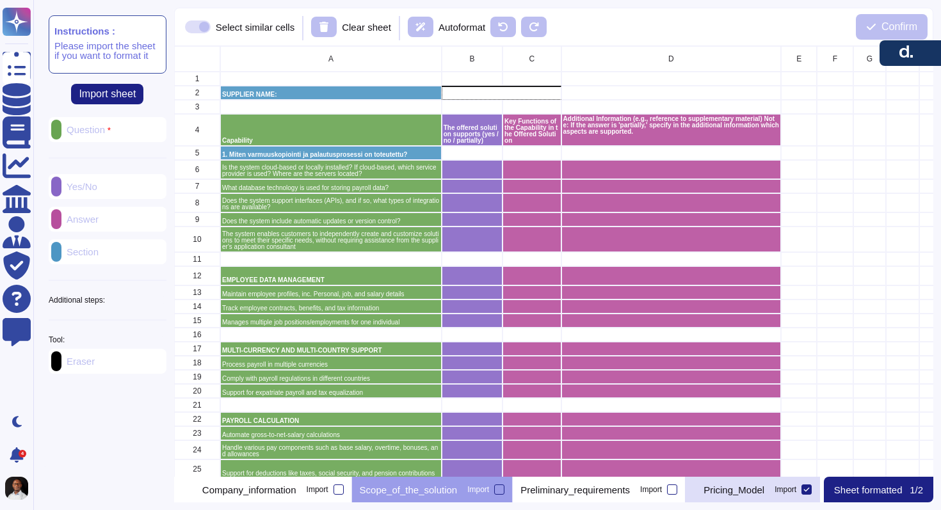
click at [765, 491] on p "Pricing_Model" at bounding box center [734, 490] width 61 height 10
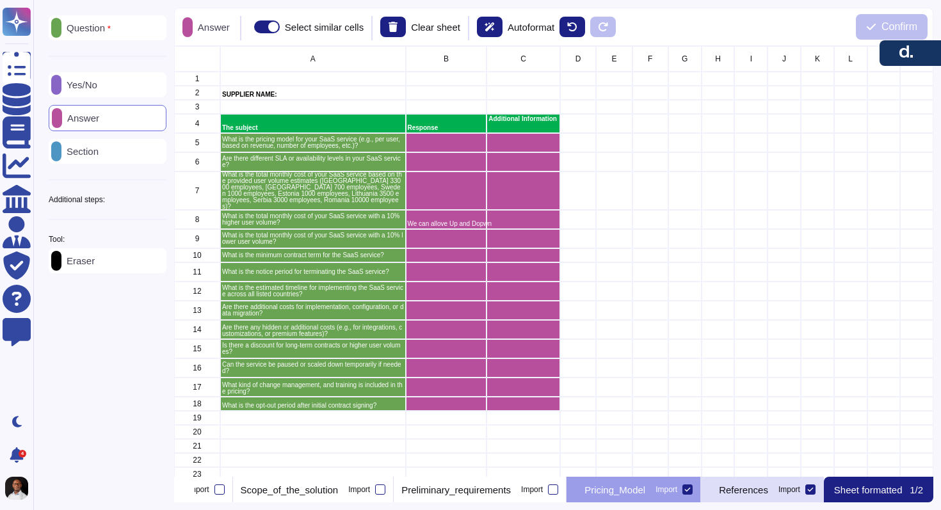
scroll to position [0, 170]
click at [685, 490] on icon at bounding box center [688, 490] width 6 height 4
click at [0, 0] on input "Import" at bounding box center [0, 0] width 0 height 0
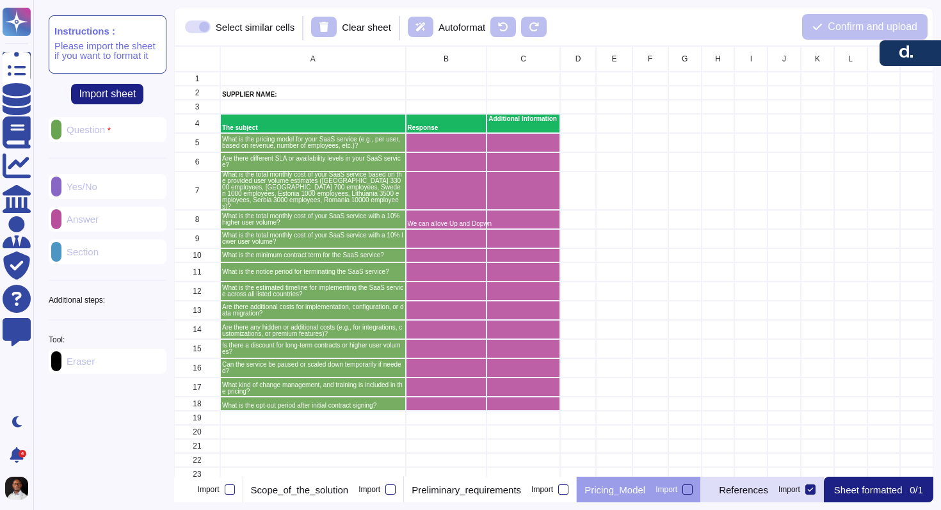
click at [810, 489] on icon at bounding box center [811, 490] width 6 height 6
click at [0, 0] on input "Import" at bounding box center [0, 0] width 0 height 0
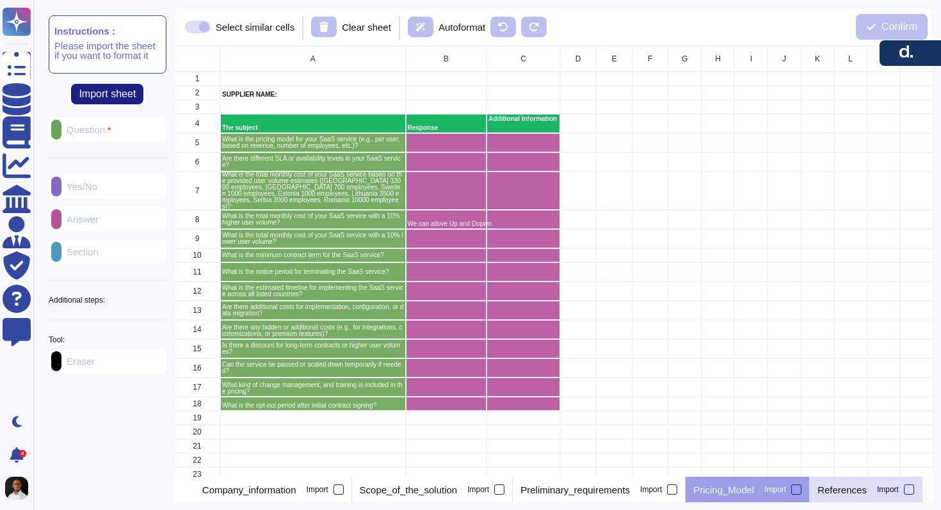
click at [867, 489] on p "References" at bounding box center [842, 490] width 49 height 10
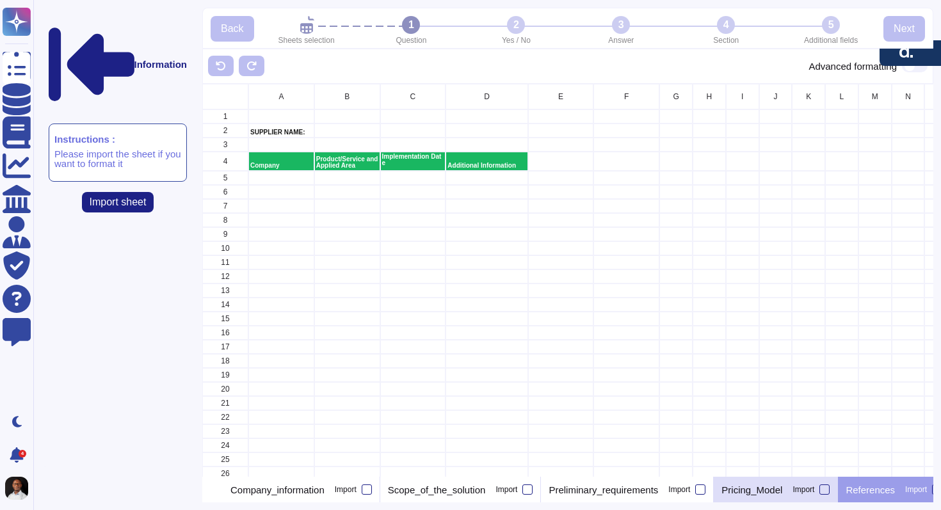
scroll to position [0, 17]
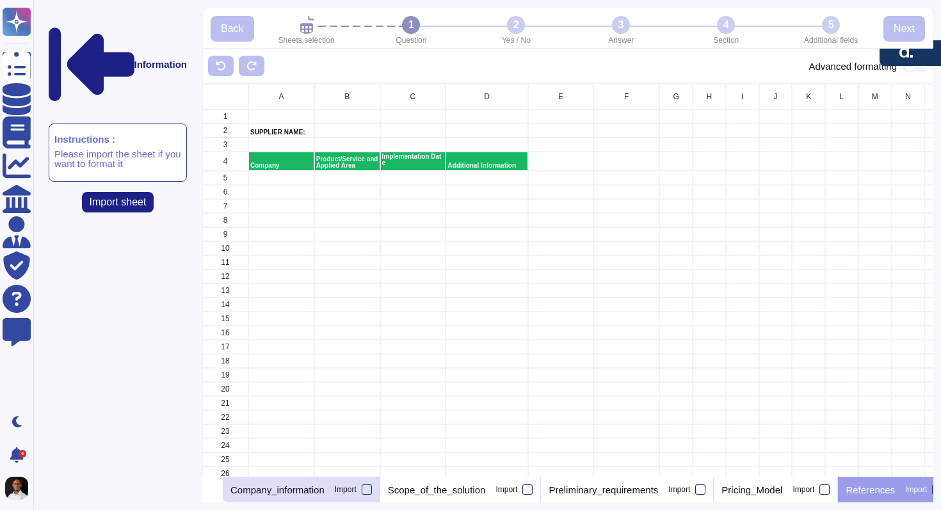
click at [287, 492] on p "Company_information" at bounding box center [278, 490] width 94 height 10
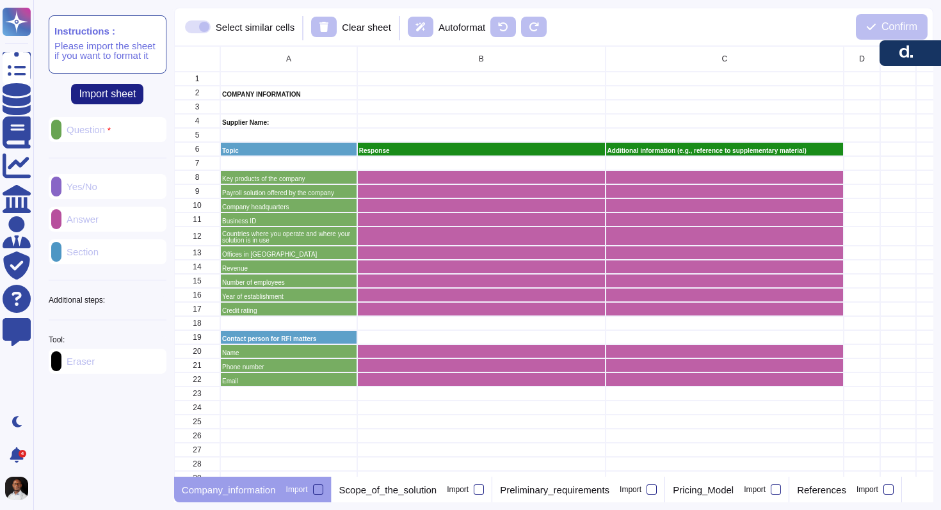
scroll to position [431, 760]
click at [321, 489] on div at bounding box center [318, 490] width 10 height 10
click at [0, 0] on input "Import" at bounding box center [0, 0] width 0 height 0
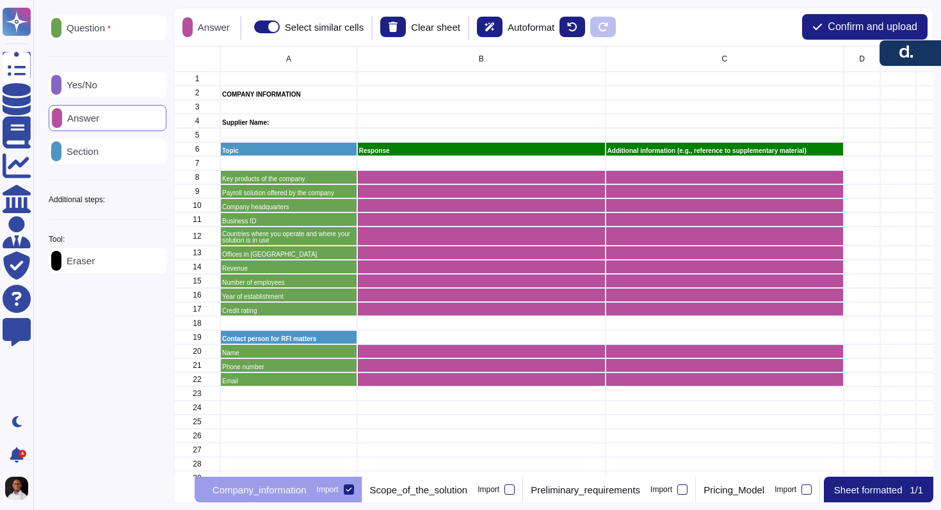
click at [352, 490] on icon at bounding box center [349, 490] width 6 height 6
click at [0, 0] on input "Import" at bounding box center [0, 0] width 0 height 0
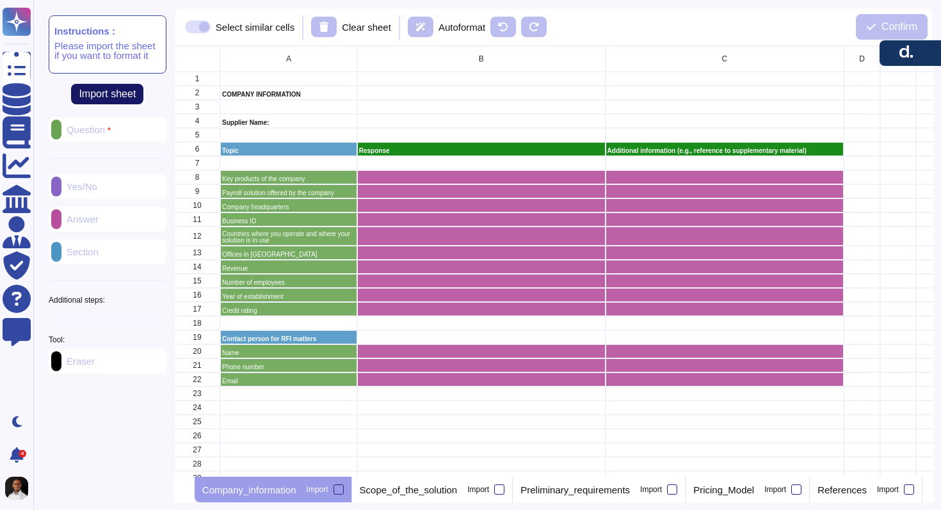
click at [104, 94] on span "Import sheet" at bounding box center [107, 94] width 57 height 10
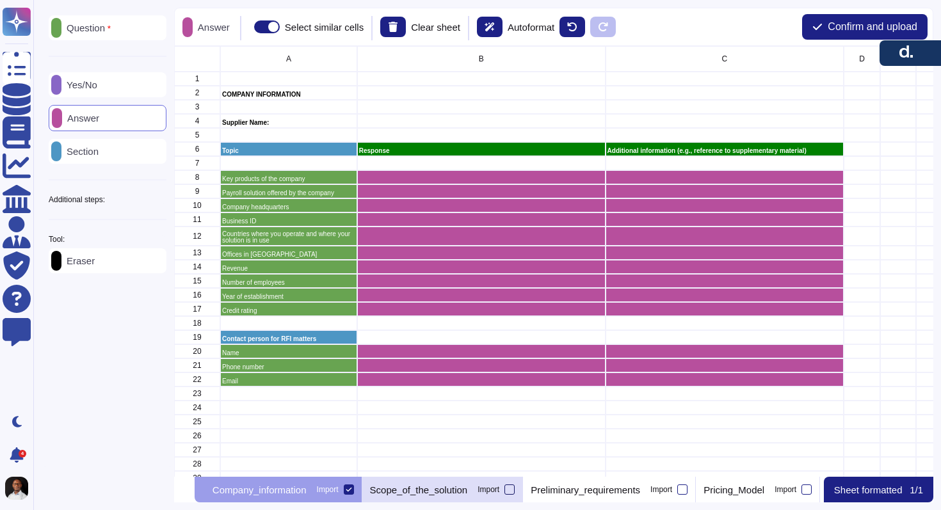
click at [515, 490] on div at bounding box center [510, 490] width 10 height 10
click at [0, 0] on input "Import" at bounding box center [0, 0] width 0 height 0
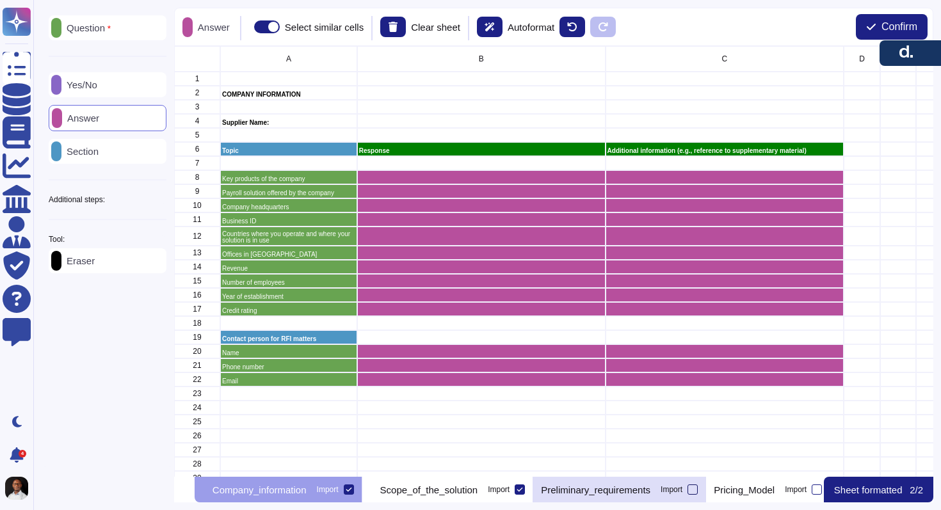
click at [698, 488] on div at bounding box center [693, 490] width 10 height 10
click at [0, 0] on input "Import" at bounding box center [0, 0] width 0 height 0
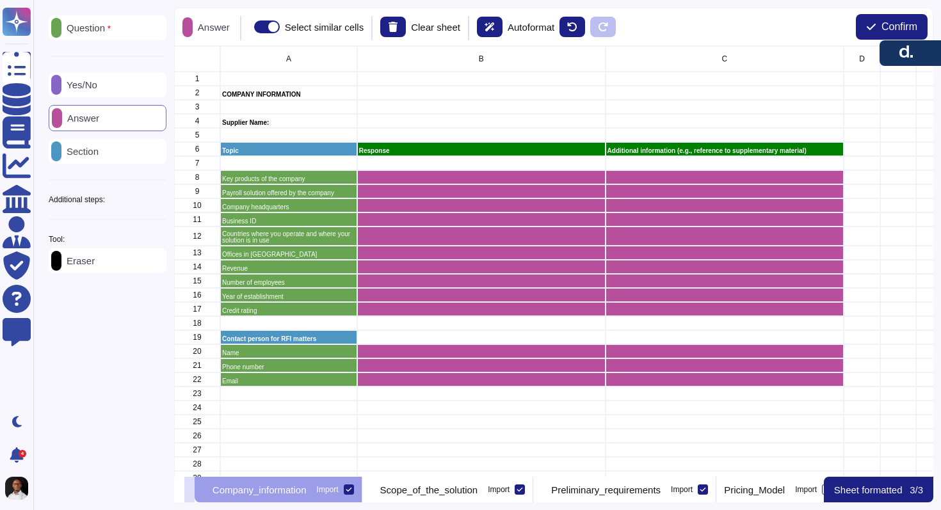
click at [190, 491] on icon at bounding box center [190, 491] width 0 height 0
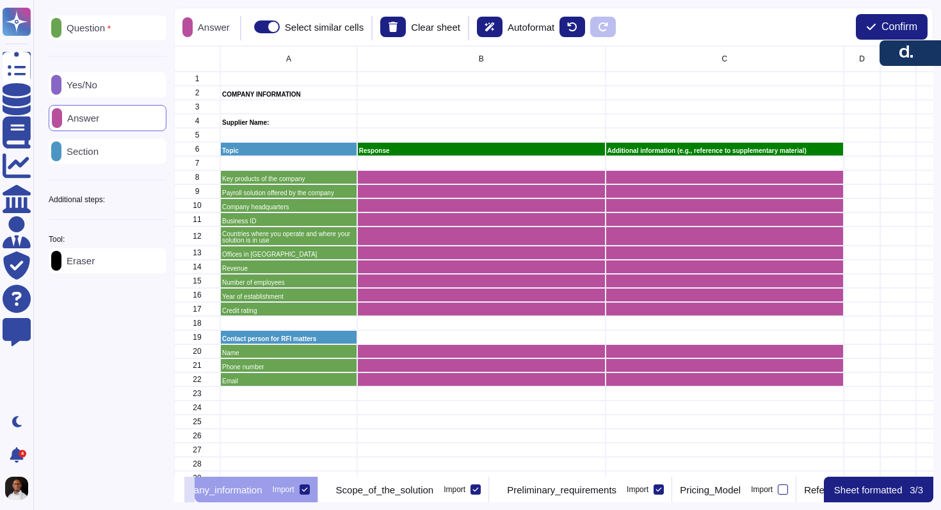
click at [190, 491] on icon at bounding box center [190, 491] width 0 height 0
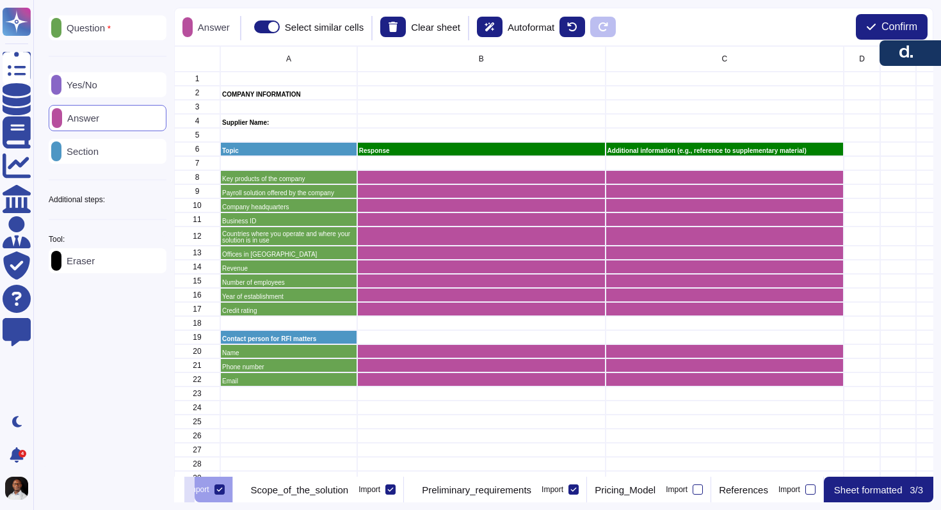
click at [190, 491] on icon at bounding box center [190, 491] width 0 height 0
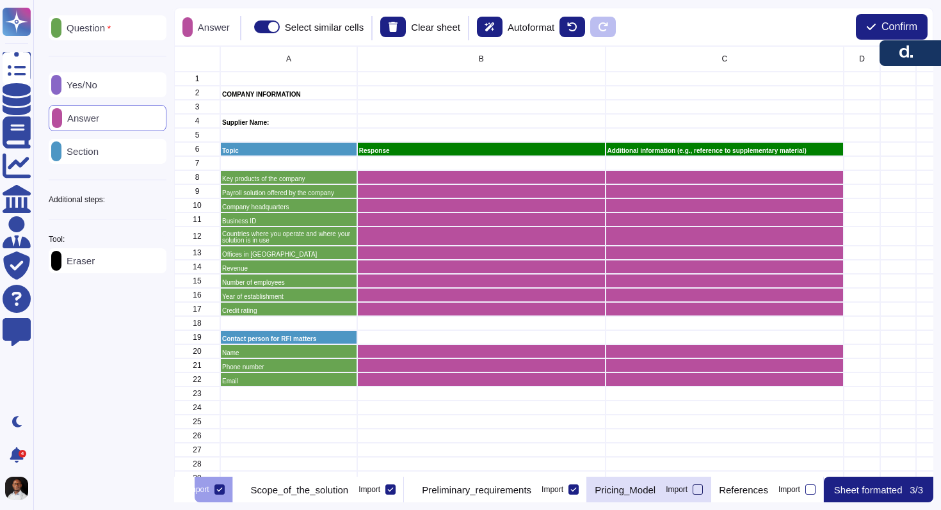
click at [696, 491] on div at bounding box center [698, 490] width 10 height 10
click at [0, 0] on input "Import" at bounding box center [0, 0] width 0 height 0
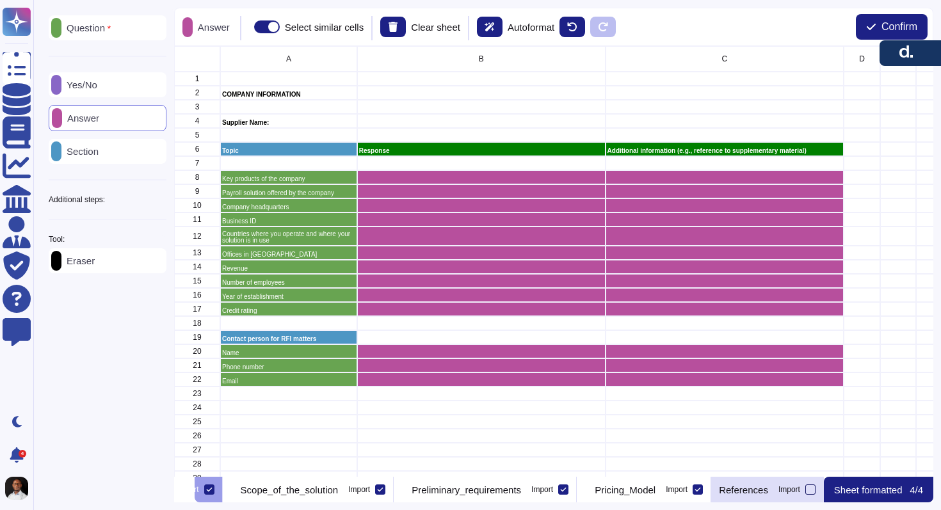
click at [816, 492] on label "Import" at bounding box center [797, 490] width 37 height 10
click at [0, 0] on input "Import" at bounding box center [0, 0] width 0 height 0
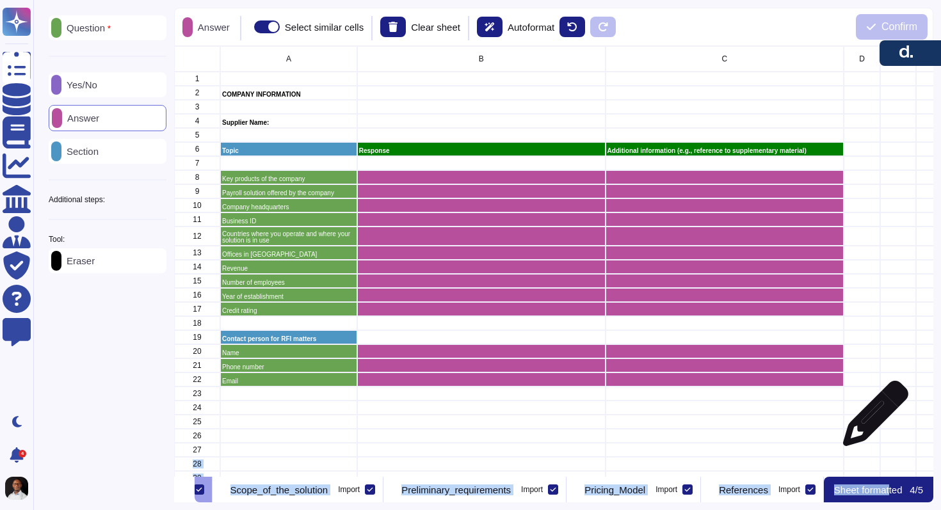
drag, startPoint x: 865, startPoint y: 492, endPoint x: 779, endPoint y: 451, distance: 95.1
click at [779, 450] on div "Answer Select similar cells Clear sheet Autoformat Confirm A B C D E F G H I J …" at bounding box center [554, 255] width 760 height 495
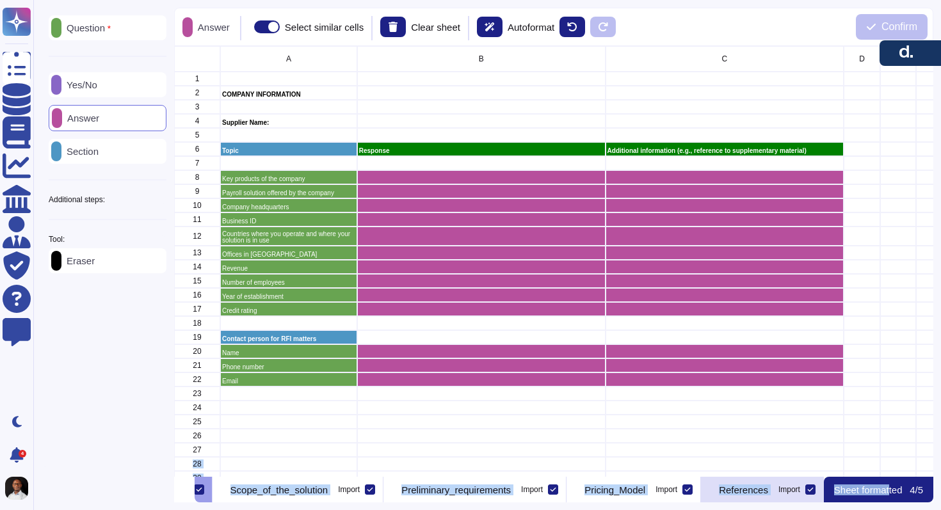
click at [800, 486] on div "Import" at bounding box center [790, 490] width 22 height 8
click at [0, 0] on input "Import" at bounding box center [0, 0] width 0 height 0
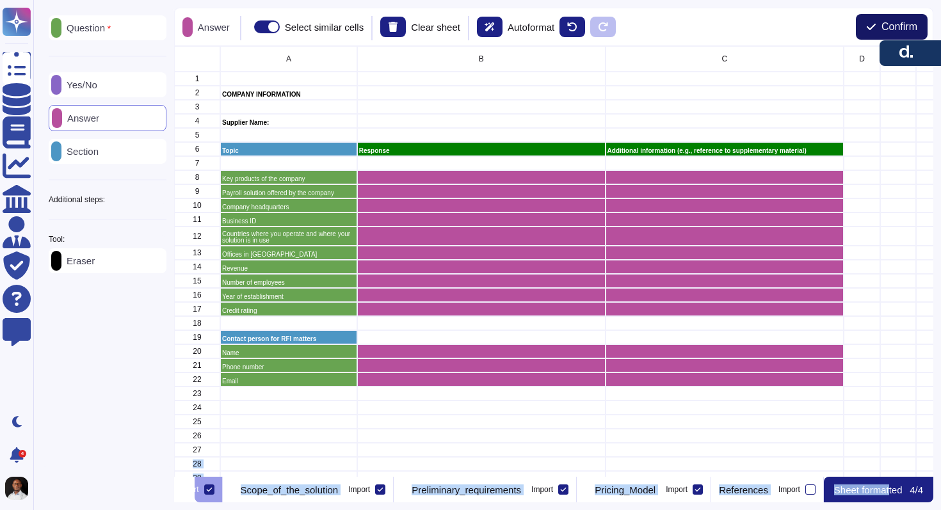
click at [896, 29] on span "Confirm" at bounding box center [900, 27] width 36 height 10
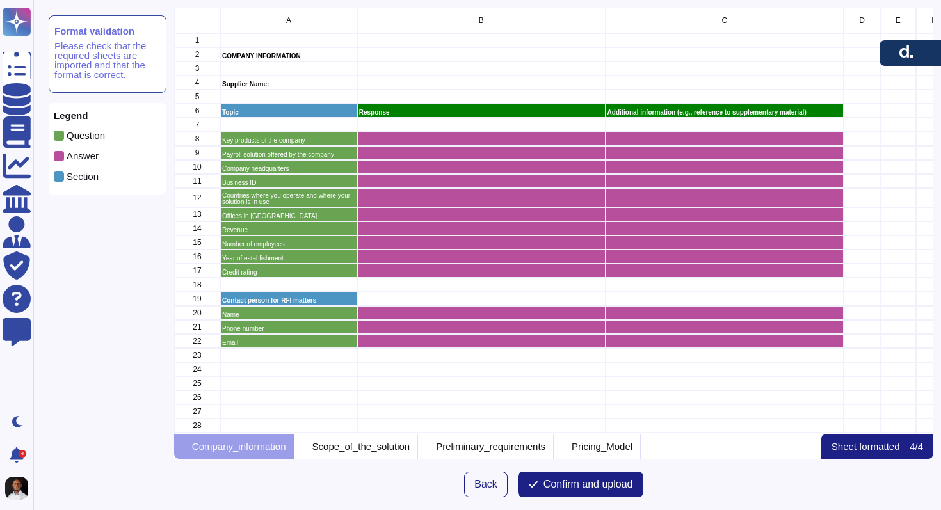
scroll to position [427, 760]
click at [403, 440] on div "Scope_of_the_solution" at bounding box center [357, 446] width 124 height 25
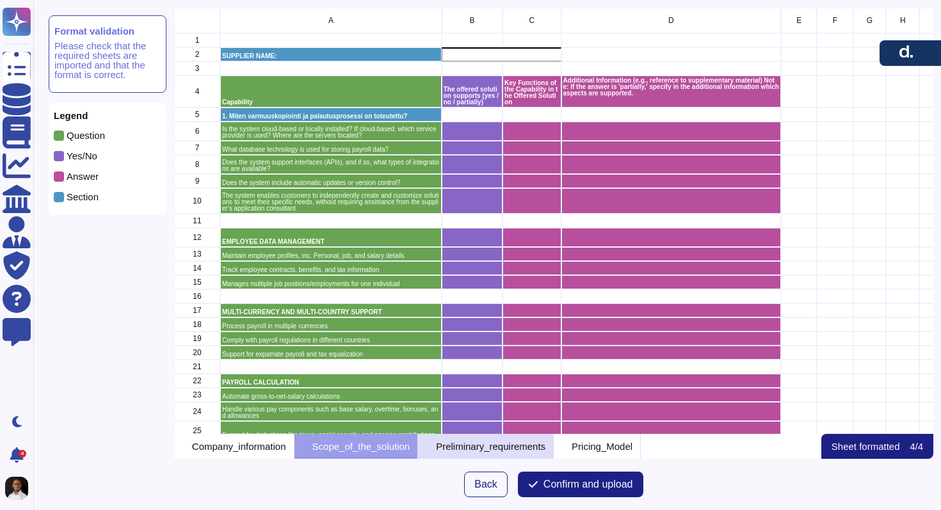
click at [487, 439] on div "Preliminary_requirements" at bounding box center [486, 446] width 136 height 25
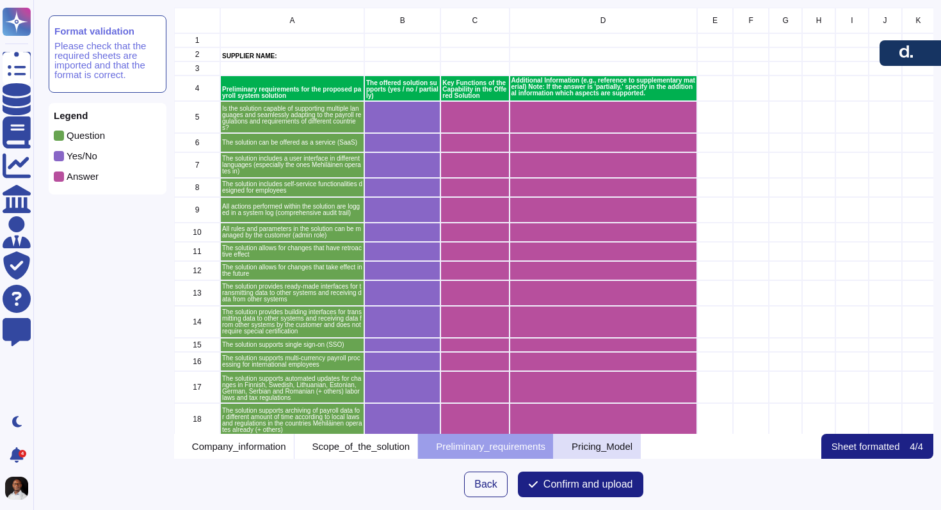
click at [615, 442] on p "Pricing_Model" at bounding box center [602, 447] width 61 height 10
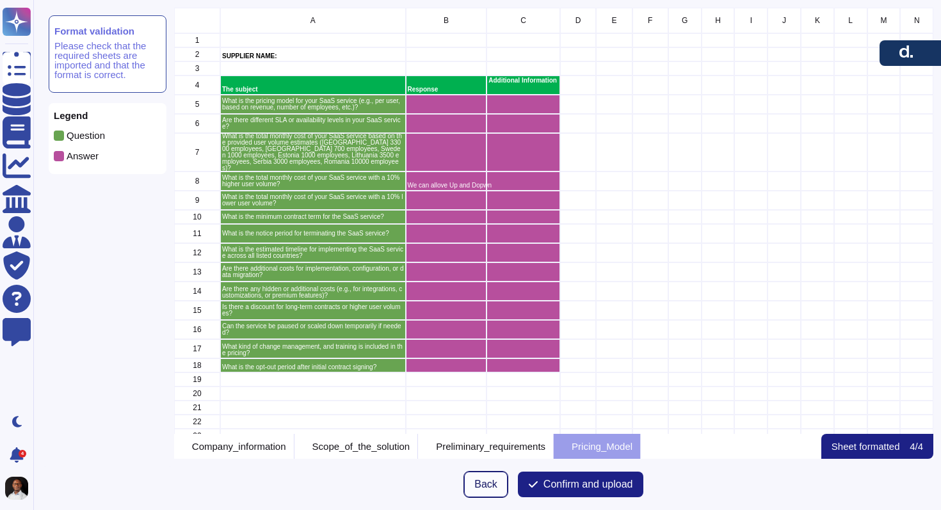
click at [485, 487] on span "Back" at bounding box center [486, 485] width 23 height 10
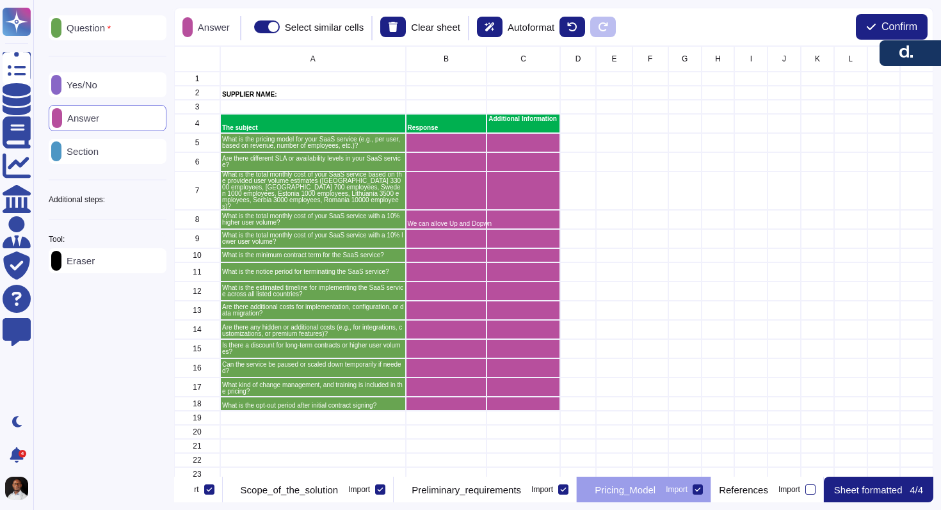
scroll to position [0, 170]
click at [820, 495] on div "References Import" at bounding box center [767, 490] width 113 height 26
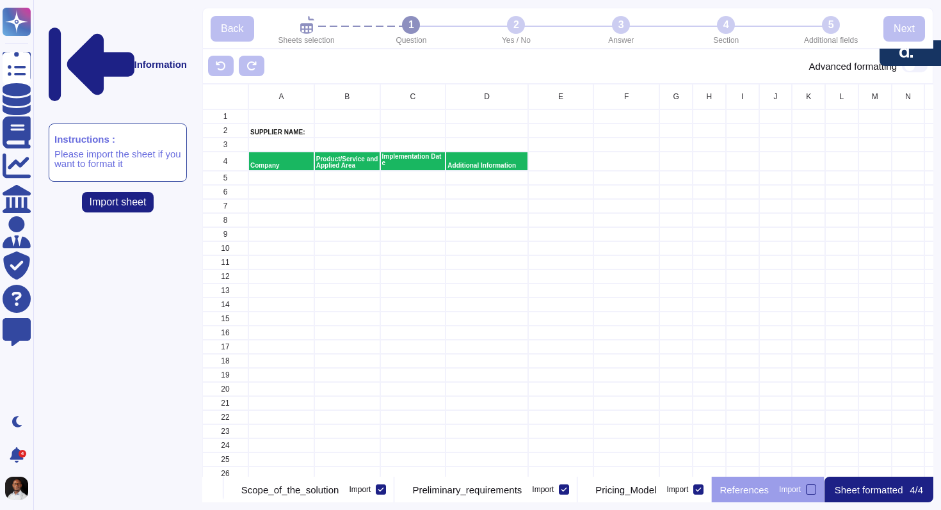
scroll to position [0, 198]
click at [213, 498] on button at bounding box center [207, 490] width 10 height 26
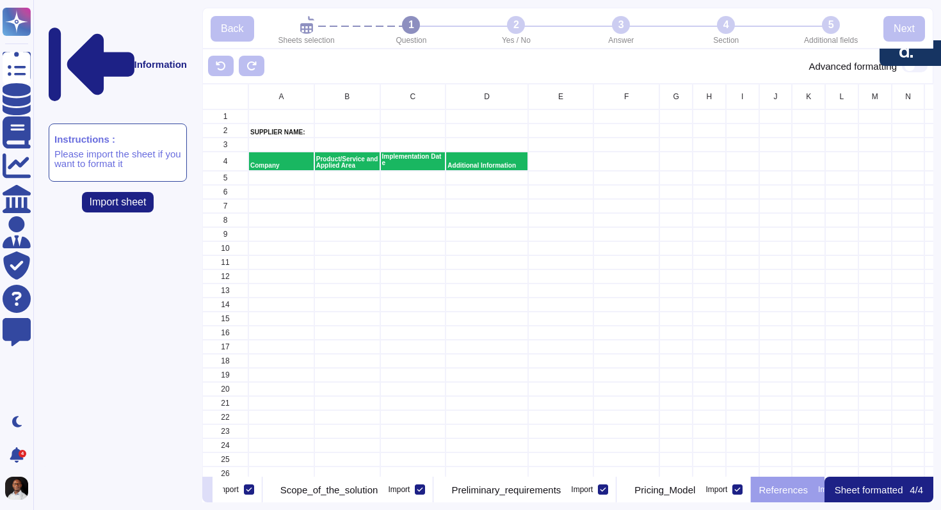
click at [213, 498] on button at bounding box center [207, 490] width 10 height 26
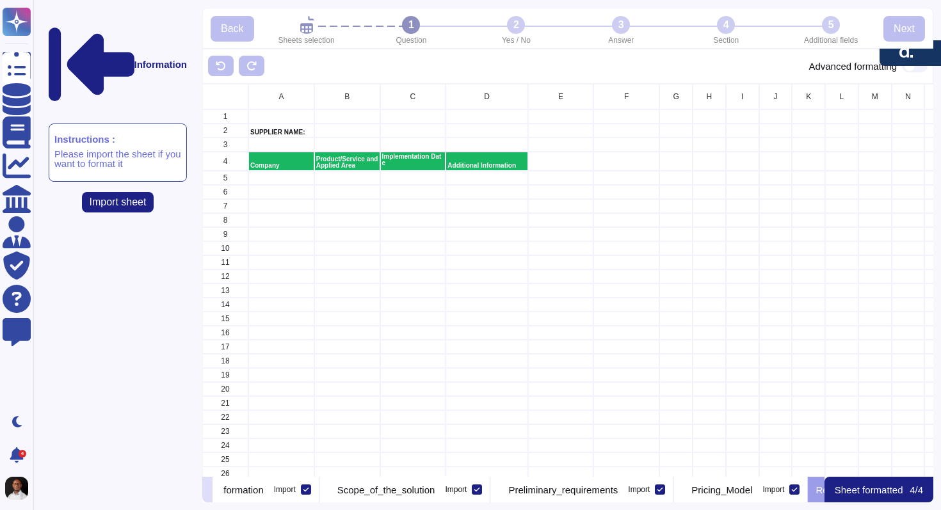
scroll to position [0, 39]
click at [213, 498] on button at bounding box center [207, 490] width 10 height 26
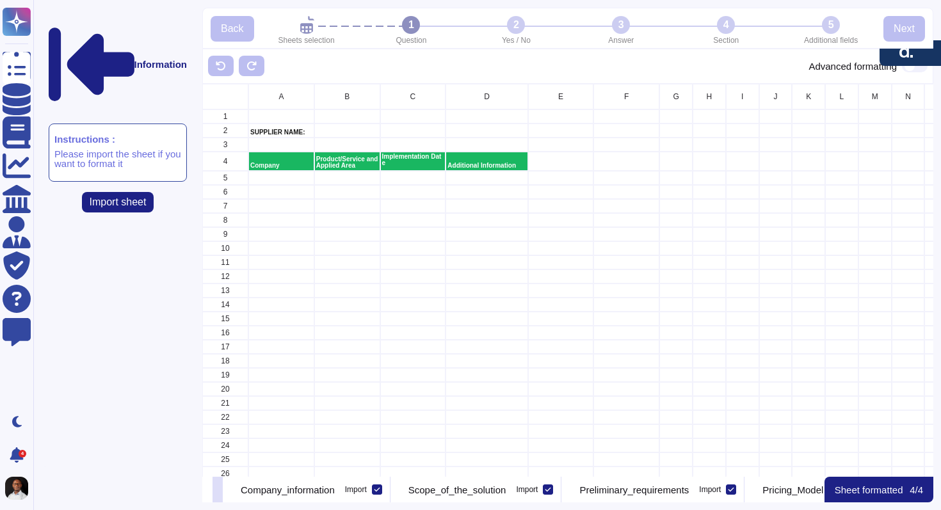
click at [223, 488] on button at bounding box center [218, 490] width 10 height 26
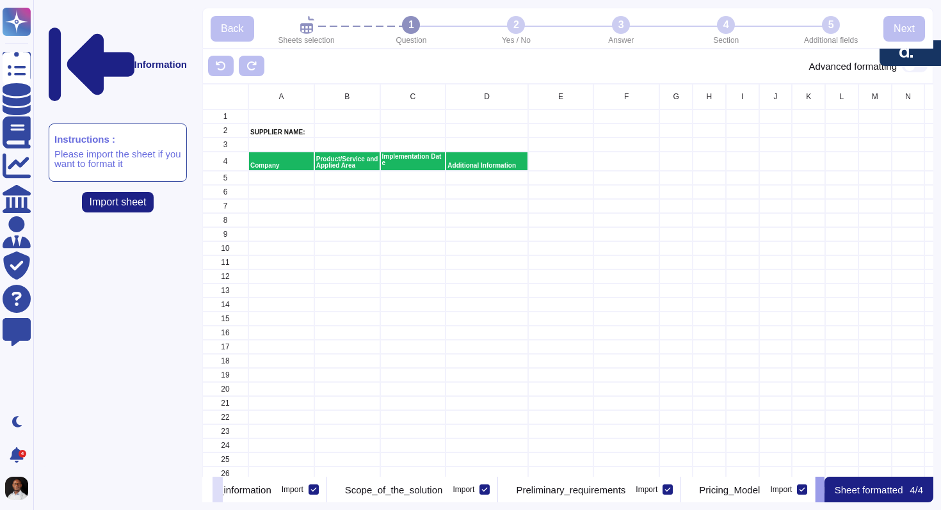
click at [223, 488] on button at bounding box center [218, 490] width 10 height 26
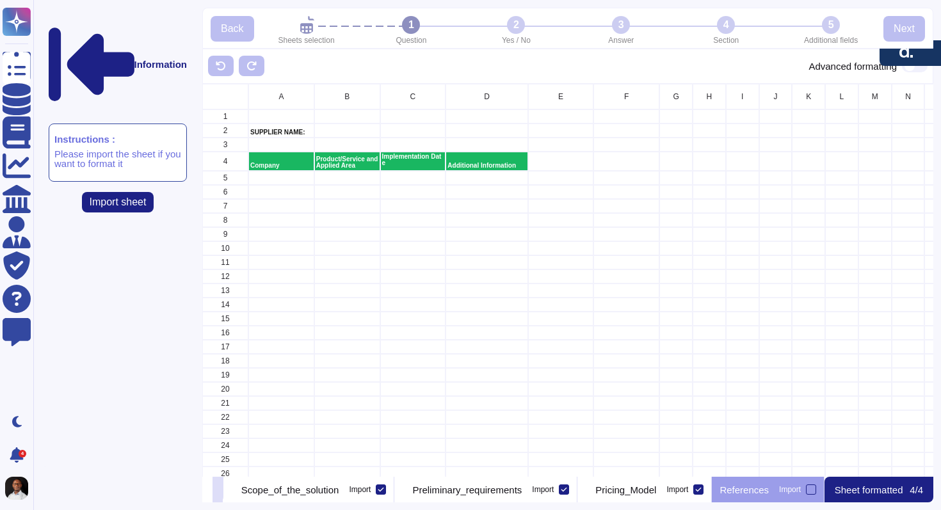
click at [223, 488] on button at bounding box center [218, 490] width 10 height 26
click at [140, 197] on span "Import sheet" at bounding box center [118, 202] width 57 height 10
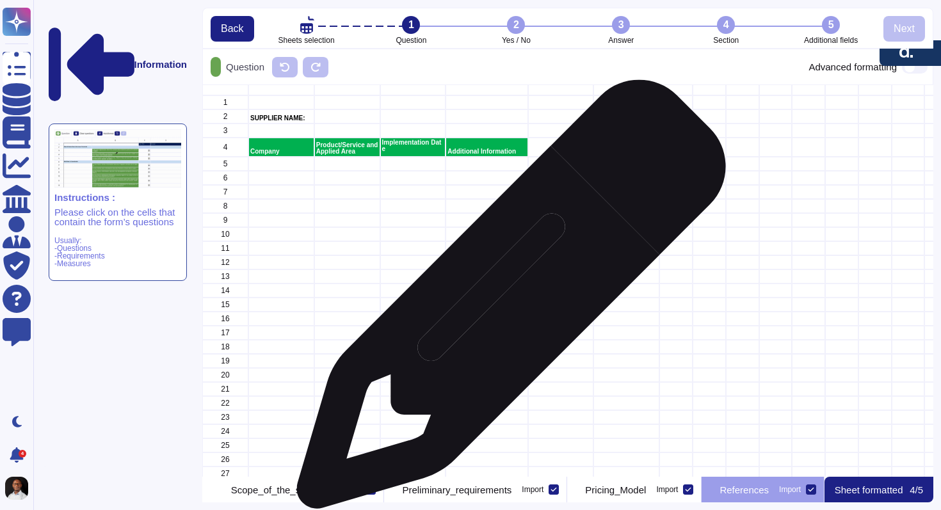
scroll to position [0, 0]
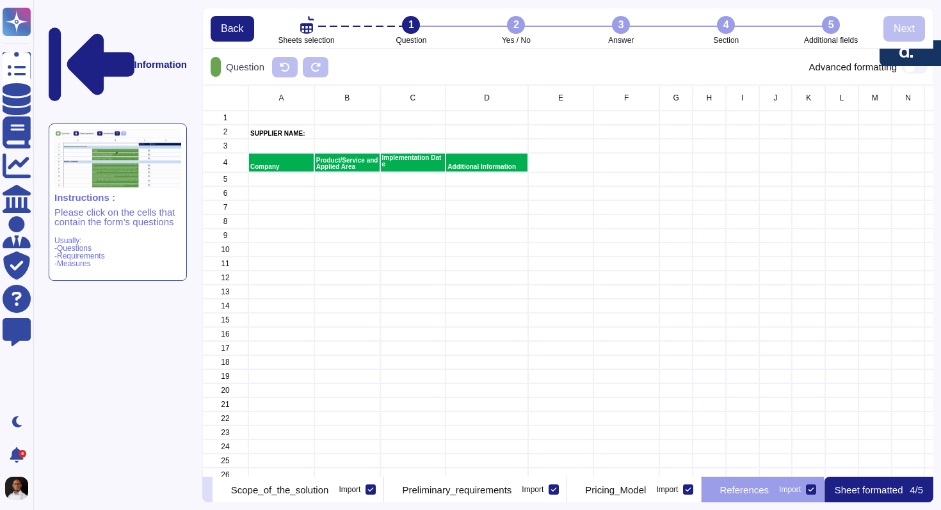
click at [207, 491] on icon at bounding box center [207, 491] width 0 height 0
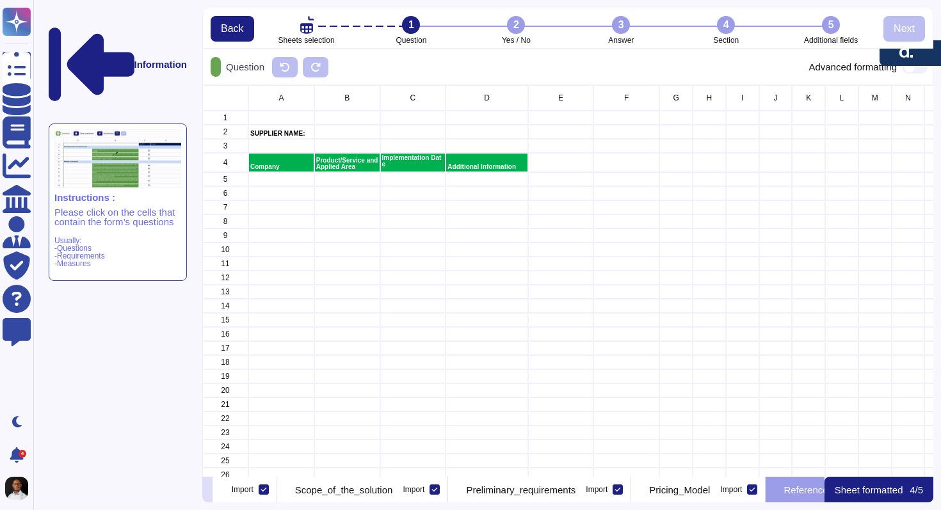
click at [207, 491] on icon at bounding box center [207, 491] width 0 height 0
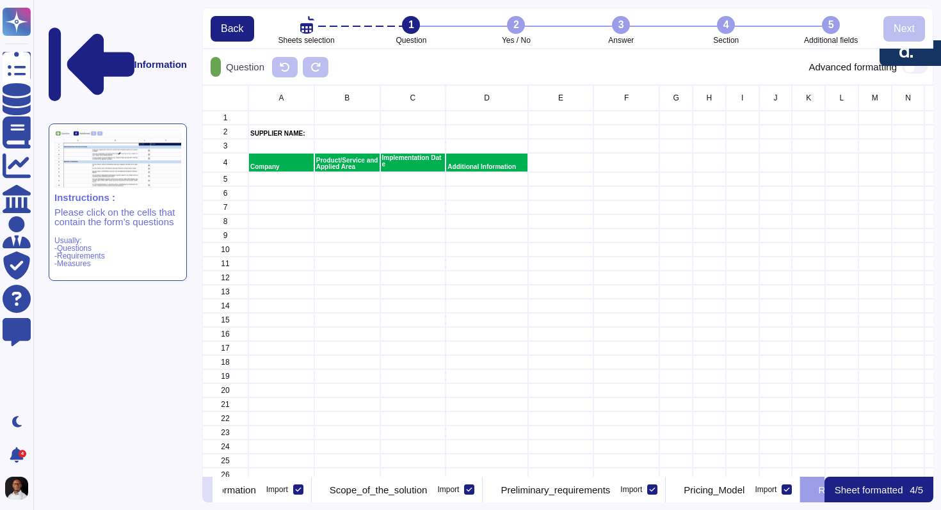
click at [207, 491] on icon at bounding box center [207, 491] width 0 height 0
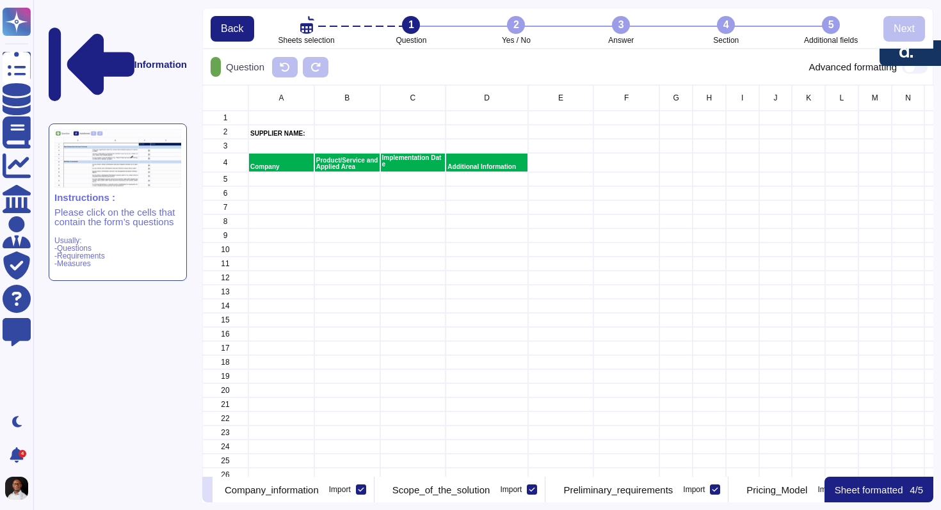
click at [207, 491] on icon at bounding box center [207, 491] width 0 height 0
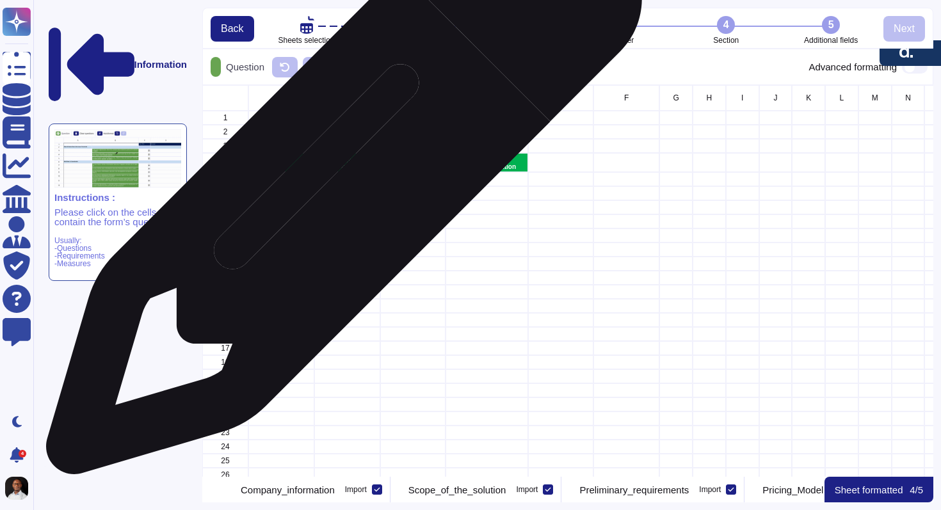
click at [339, 183] on div "grid" at bounding box center [347, 179] width 66 height 14
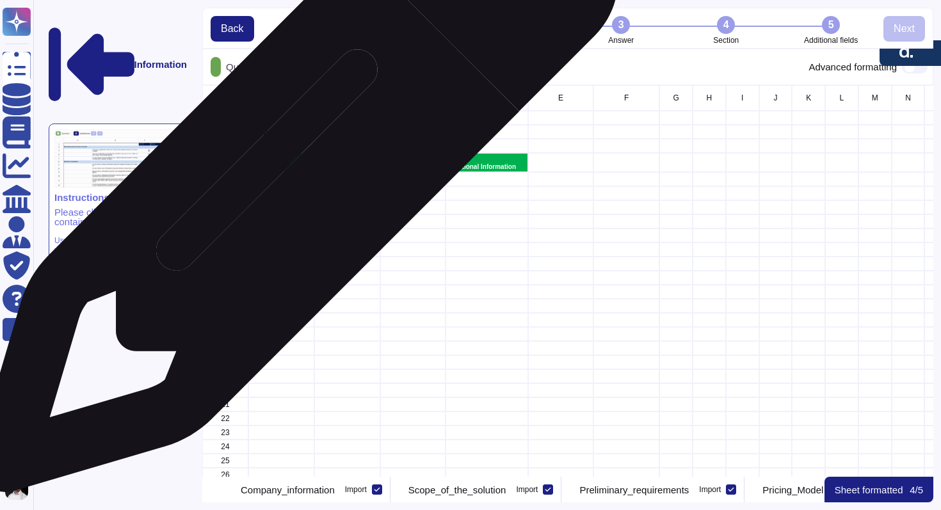
click at [292, 177] on div "grid" at bounding box center [281, 179] width 66 height 14
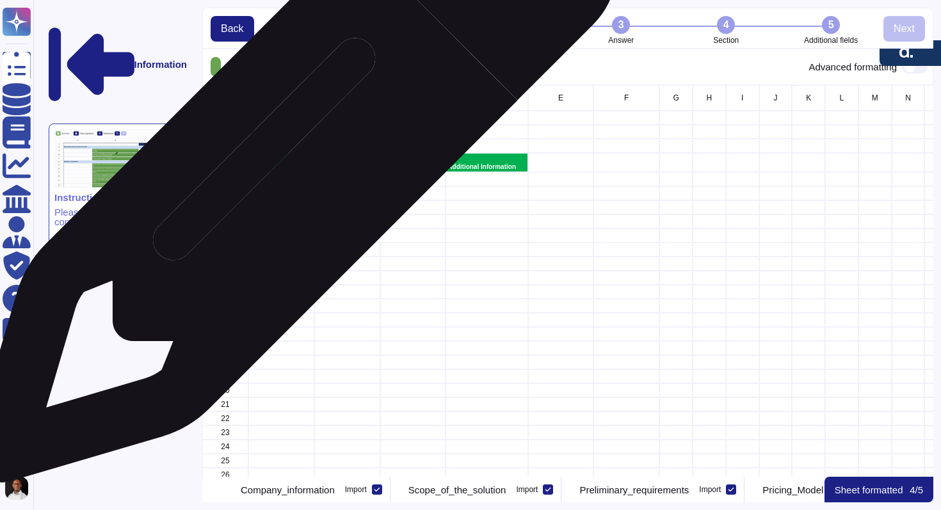
click at [289, 167] on p "Company" at bounding box center [281, 167] width 62 height 6
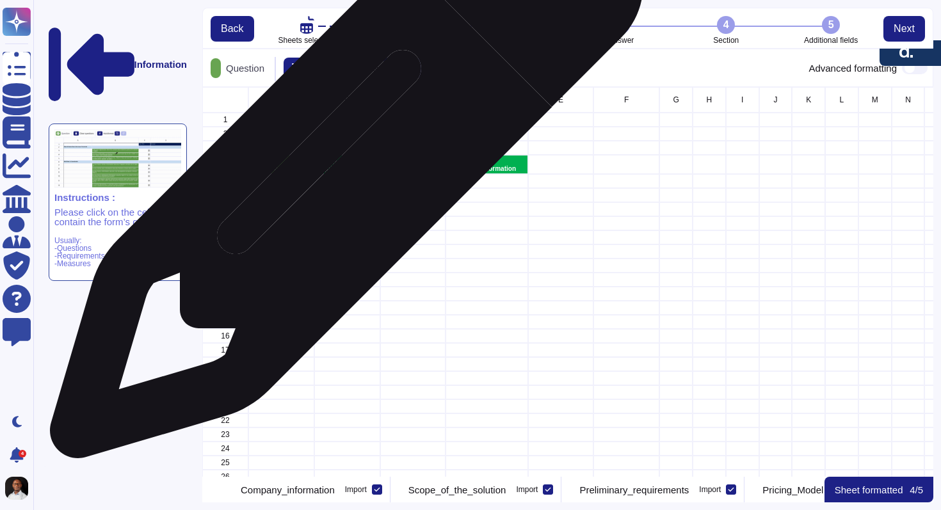
click at [342, 168] on p "Product/Service and Applied Area" at bounding box center [347, 165] width 62 height 13
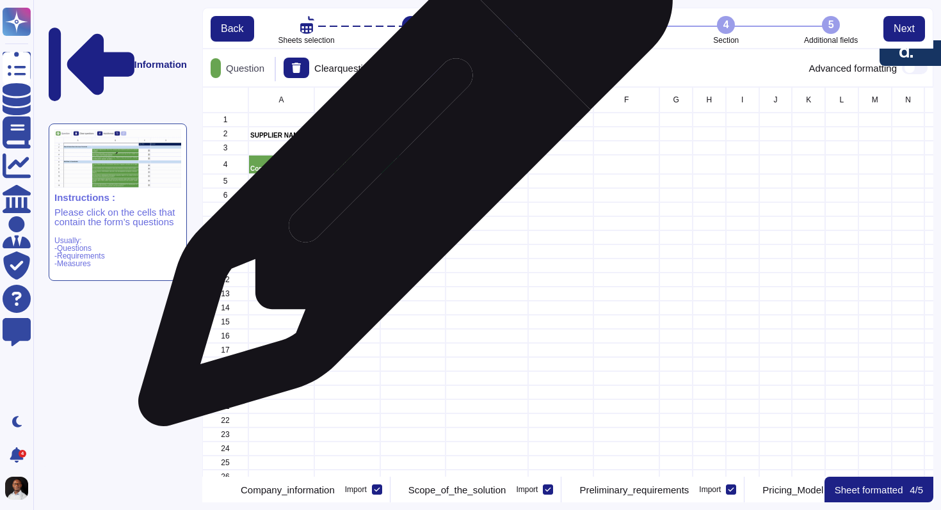
click at [401, 166] on p "Implementation Date" at bounding box center [413, 163] width 62 height 13
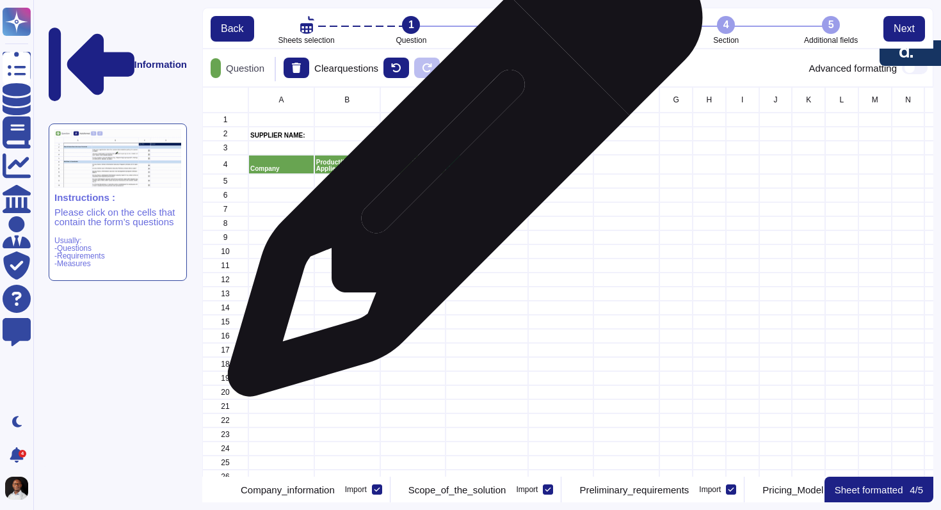
click at [460, 166] on p "Additional Information" at bounding box center [487, 169] width 78 height 6
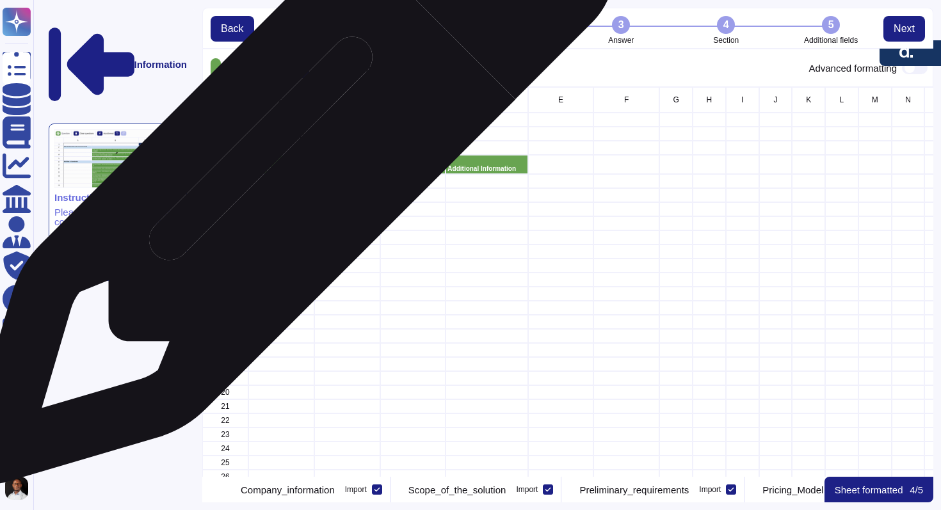
click at [286, 166] on p "Company" at bounding box center [281, 169] width 62 height 6
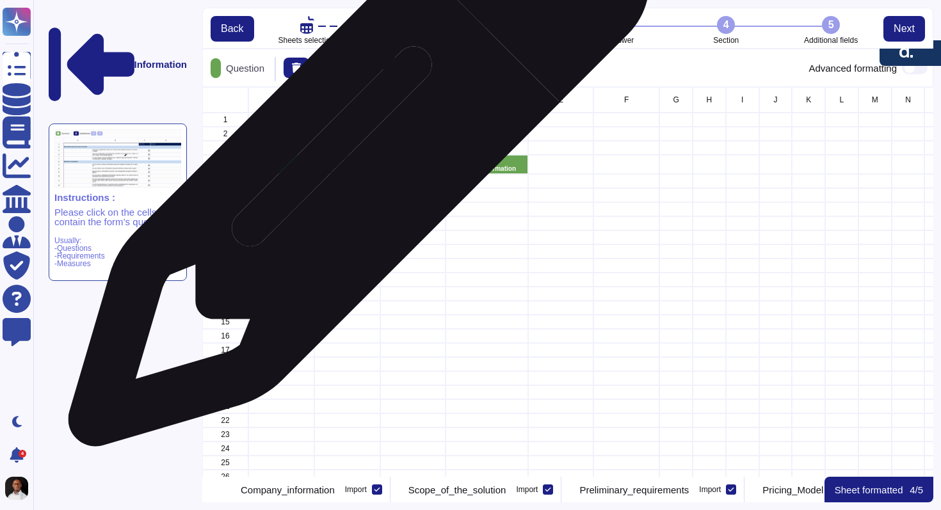
click at [355, 162] on p "Product/Service and Applied Area" at bounding box center [347, 165] width 62 height 13
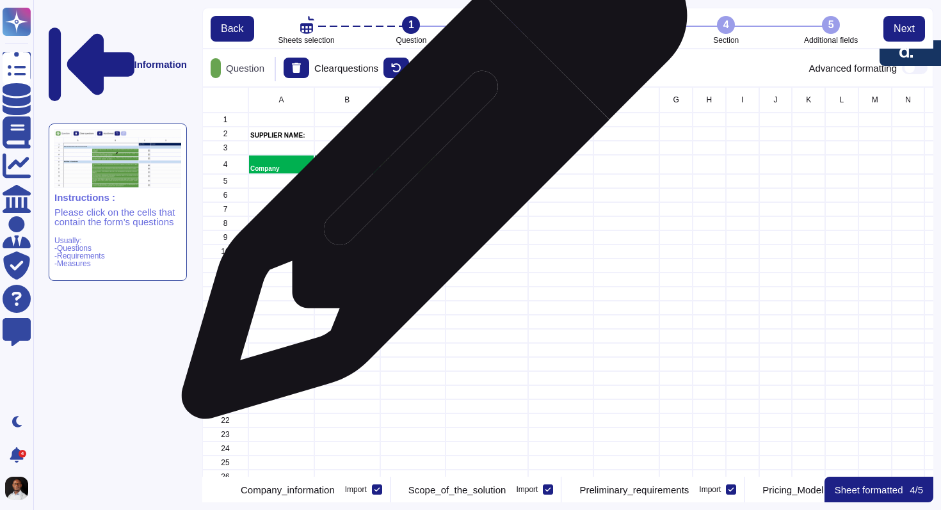
click at [430, 173] on div "Implementation Date" at bounding box center [413, 164] width 66 height 19
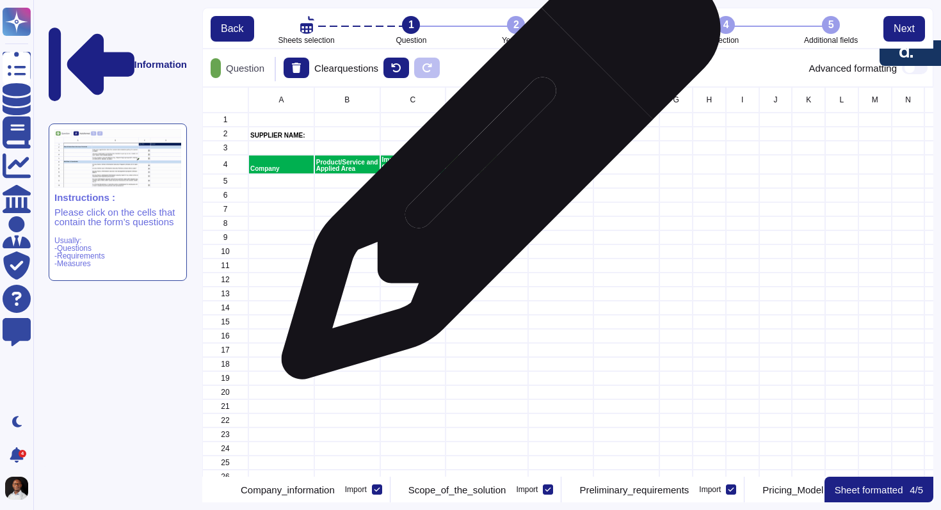
click at [496, 167] on p "Additional Information" at bounding box center [487, 169] width 78 height 6
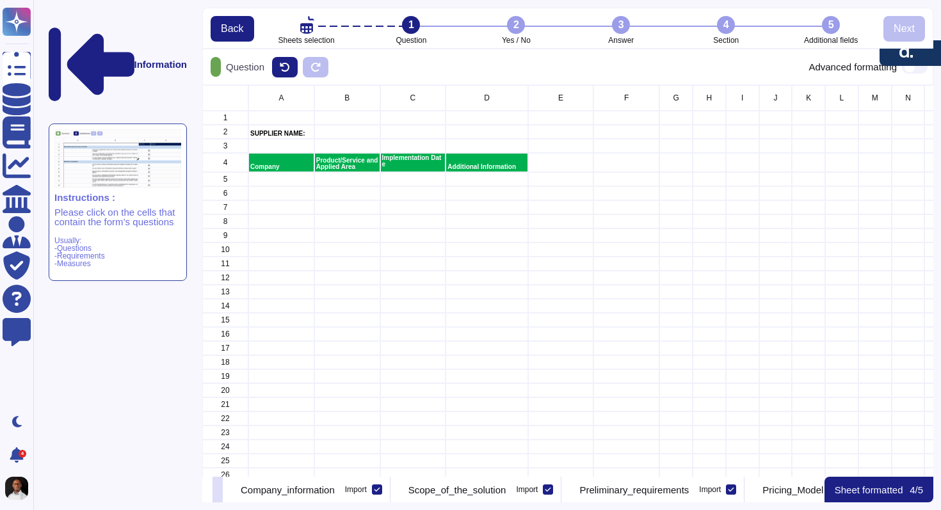
click at [218, 491] on icon at bounding box center [218, 491] width 0 height 0
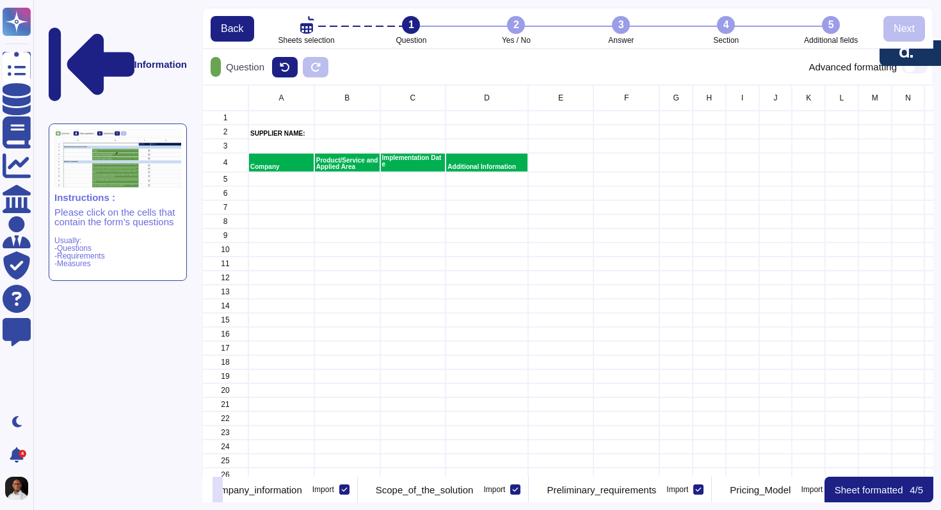
click at [218, 491] on icon at bounding box center [218, 491] width 0 height 0
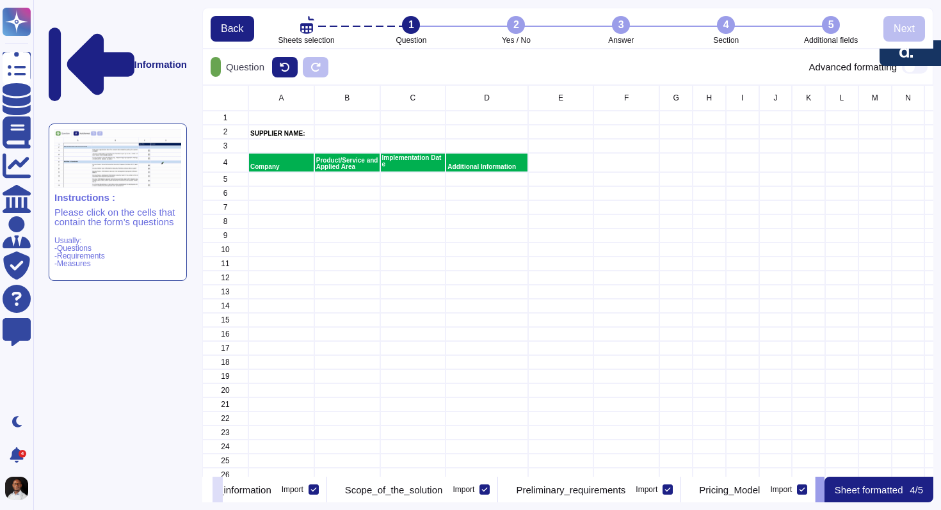
click at [218, 491] on icon at bounding box center [218, 491] width 0 height 0
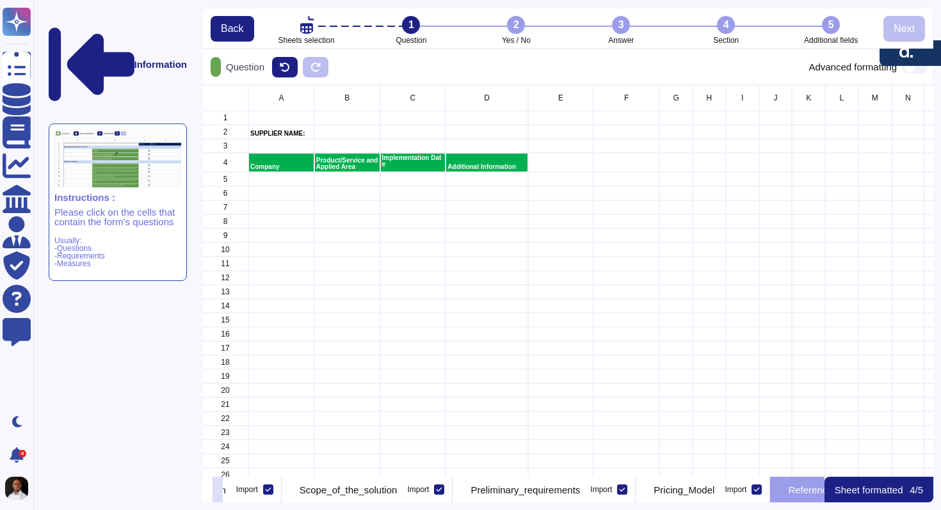
click at [218, 491] on icon at bounding box center [218, 491] width 0 height 0
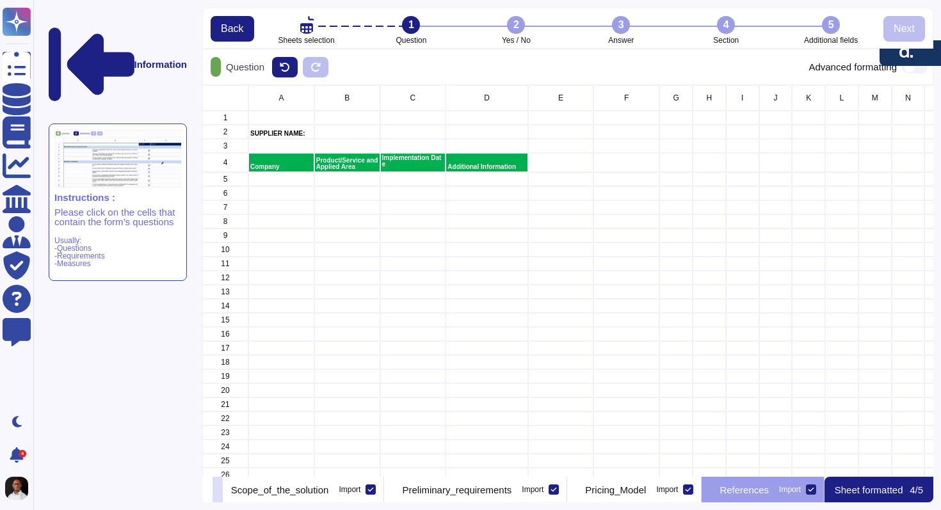
click at [218, 491] on icon at bounding box center [218, 491] width 0 height 0
click at [811, 487] on icon at bounding box center [811, 490] width 6 height 6
click at [0, 0] on input "Import" at bounding box center [0, 0] width 0 height 0
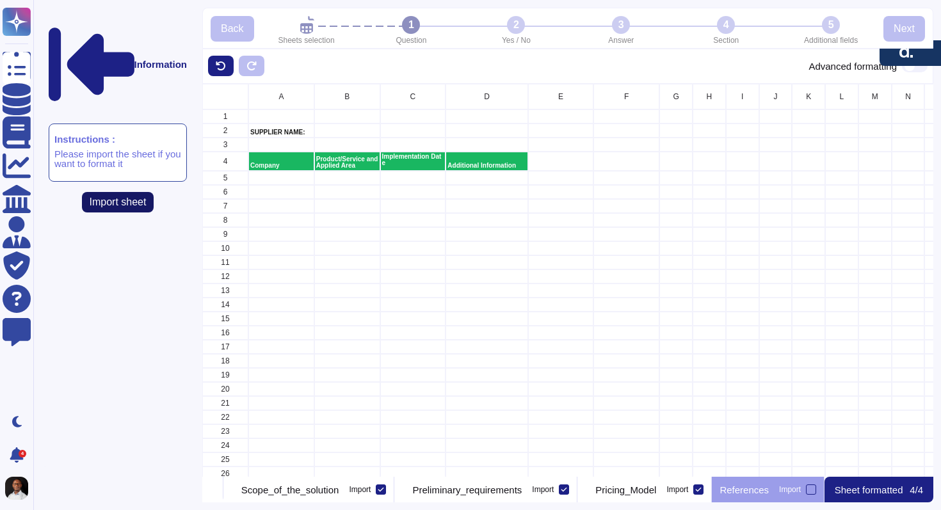
click at [120, 197] on span "Import sheet" at bounding box center [118, 202] width 57 height 10
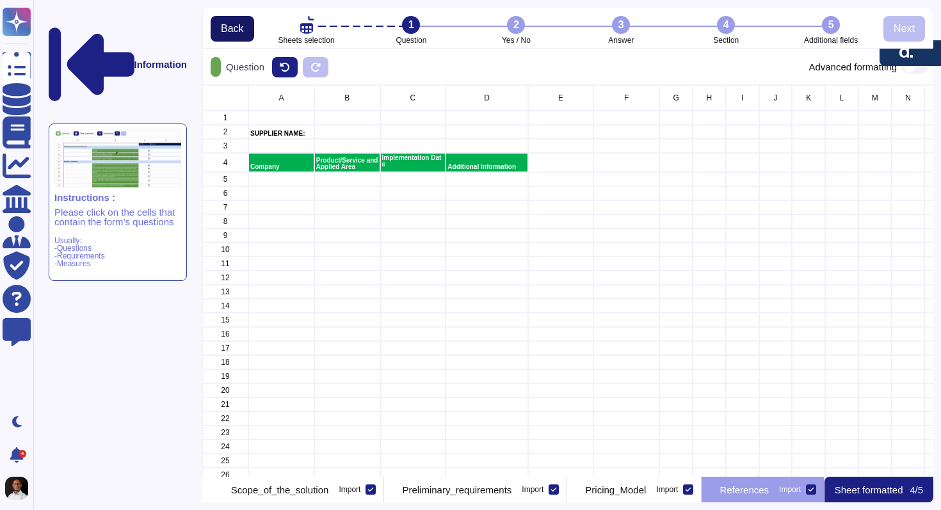
click at [229, 34] on span "Back" at bounding box center [232, 29] width 23 height 10
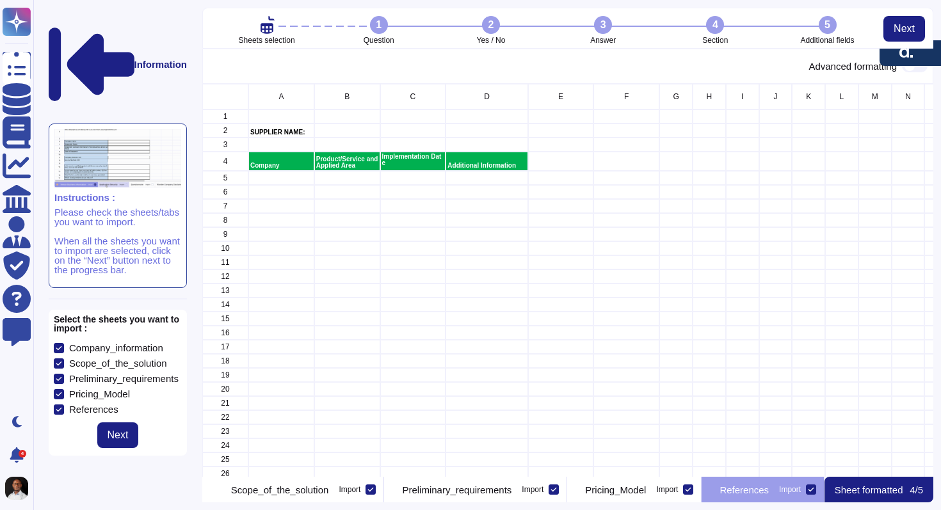
scroll to position [393, 731]
click at [61, 407] on icon at bounding box center [59, 410] width 6 height 6
click at [0, 0] on input "References" at bounding box center [0, 0] width 0 height 0
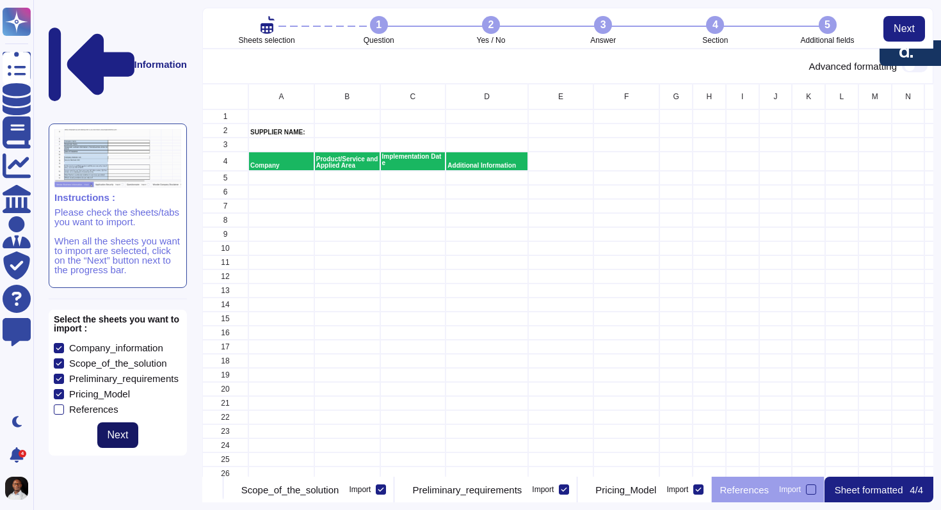
click at [114, 430] on span "Next" at bounding box center [118, 435] width 21 height 10
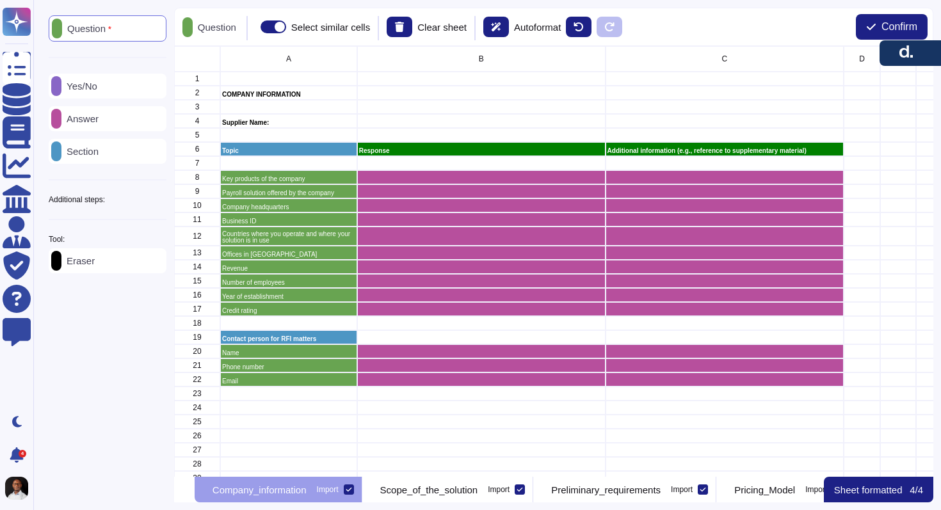
scroll to position [431, 760]
click at [890, 31] on span "Confirm" at bounding box center [900, 27] width 36 height 10
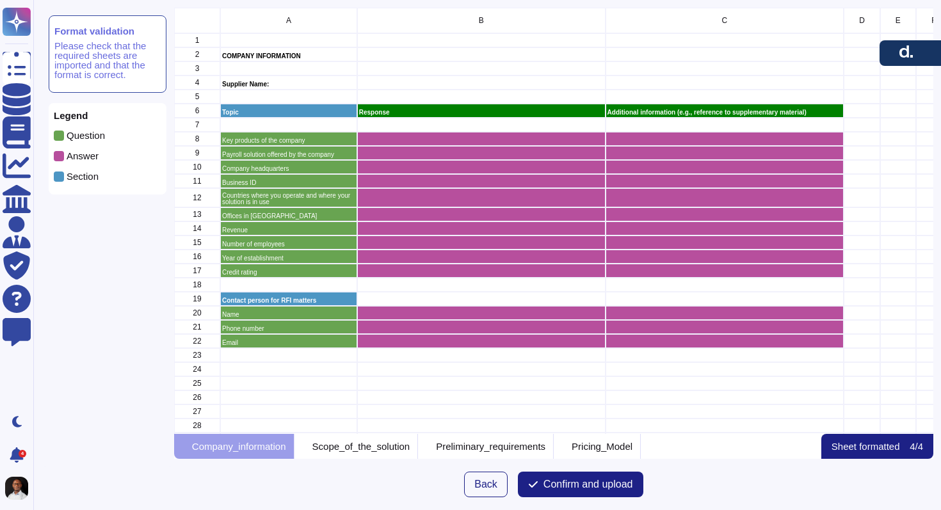
scroll to position [427, 760]
click at [590, 484] on span "Confirm and upload" at bounding box center [589, 485] width 90 height 10
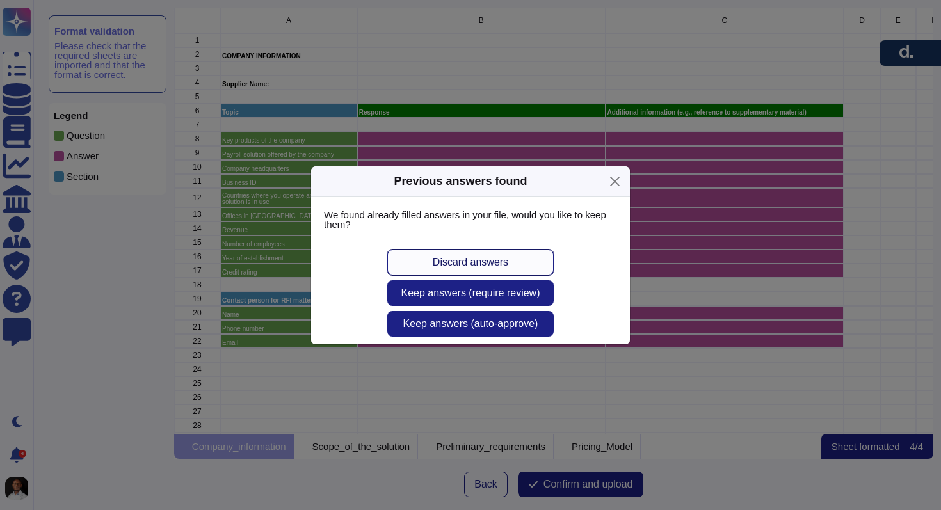
click at [506, 271] on button "Discard answers" at bounding box center [470, 263] width 167 height 26
